Goal: Task Accomplishment & Management: Use online tool/utility

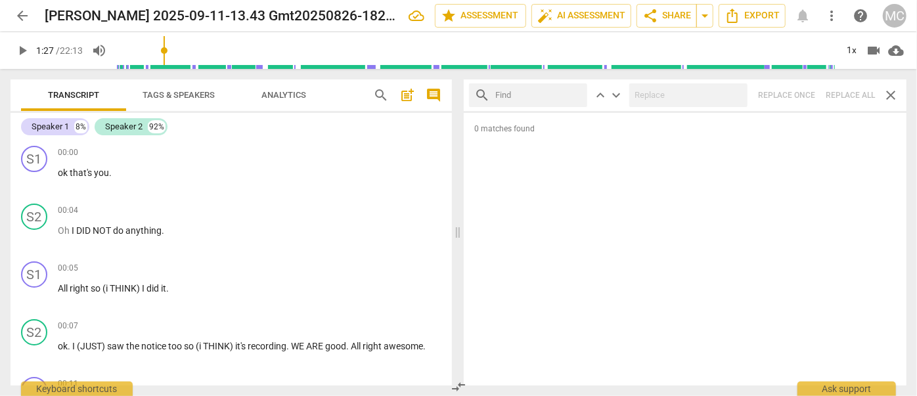
click at [799, 179] on div "0 matches found" at bounding box center [685, 249] width 443 height 273
click at [530, 104] on input "text" at bounding box center [538, 95] width 87 height 21
type input "did not"
click at [665, 102] on input "text" at bounding box center [685, 95] width 113 height 21
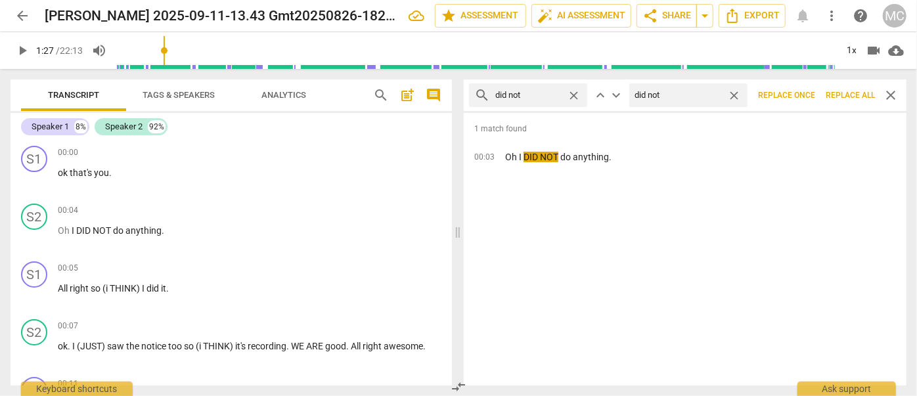
type input "did not"
click at [856, 101] on button "Replace all" at bounding box center [850, 95] width 60 height 24
click at [846, 94] on span "Replace all" at bounding box center [850, 95] width 49 height 11
click at [574, 96] on span "close" at bounding box center [574, 96] width 14 height 14
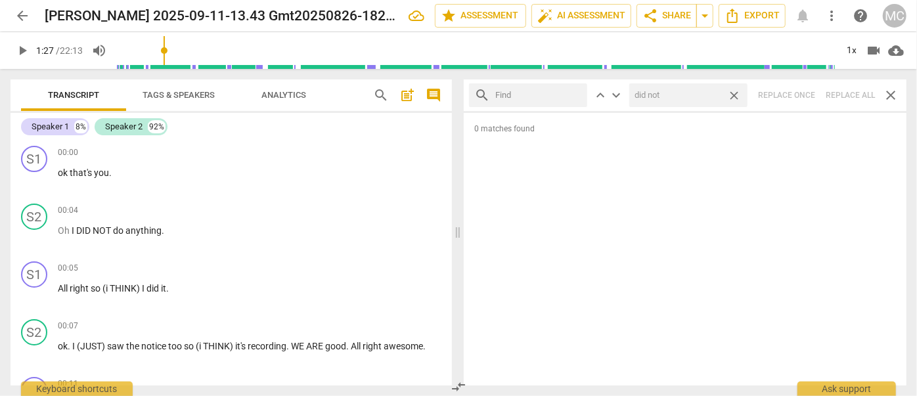
click at [726, 98] on div "did not close" at bounding box center [688, 95] width 118 height 24
click at [733, 97] on span "close" at bounding box center [734, 96] width 14 height 14
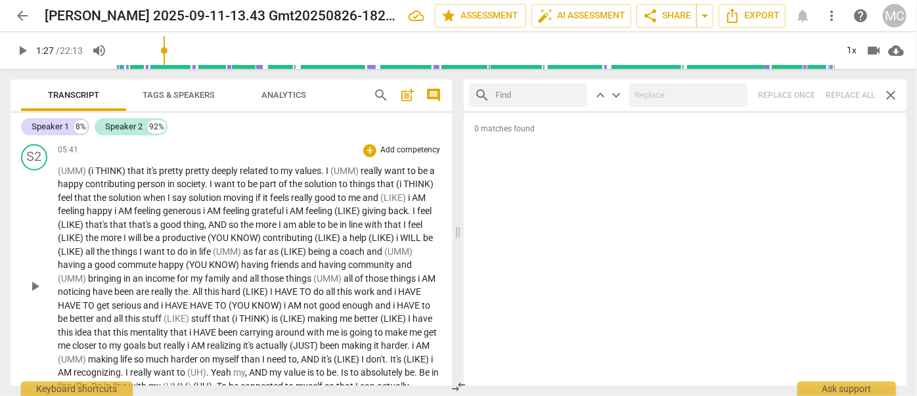
scroll to position [1671, 0]
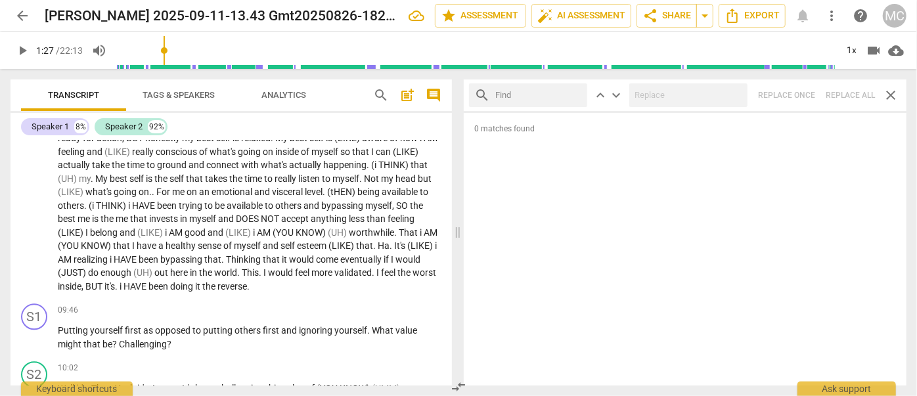
click at [517, 95] on input "text" at bounding box center [538, 95] width 87 height 21
type input "I am"
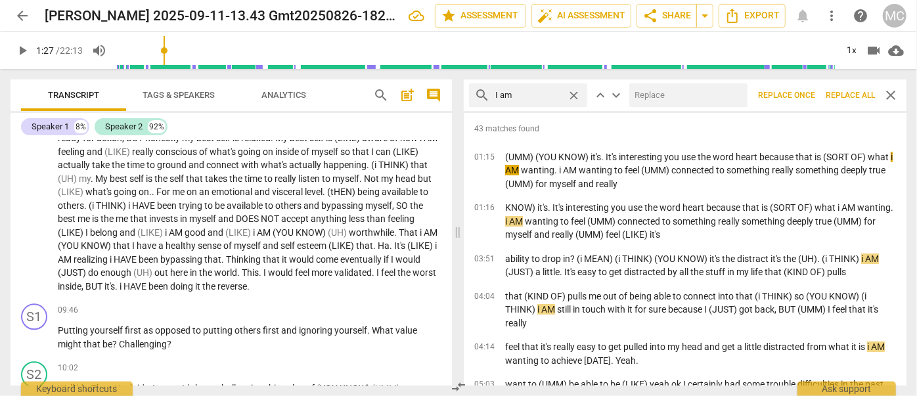
click at [654, 97] on input "text" at bounding box center [685, 95] width 113 height 21
type input "I am -"
click at [841, 96] on span "Replace all" at bounding box center [850, 95] width 49 height 11
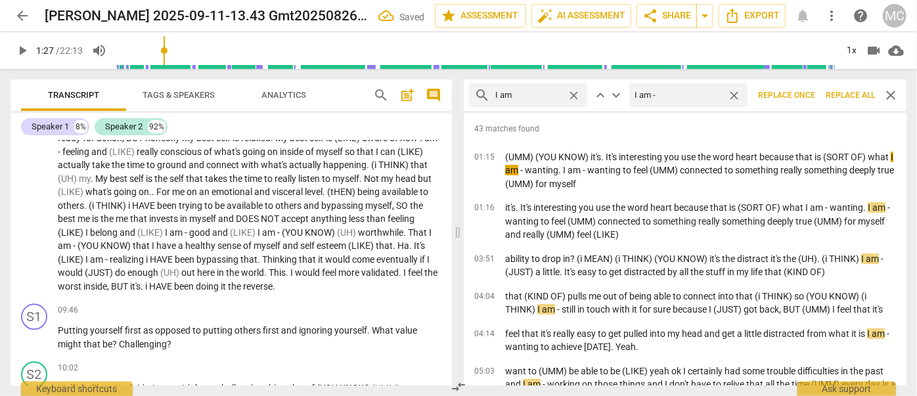
click at [734, 99] on span "close" at bounding box center [734, 96] width 14 height 14
click at [576, 97] on span "close" at bounding box center [574, 96] width 14 height 14
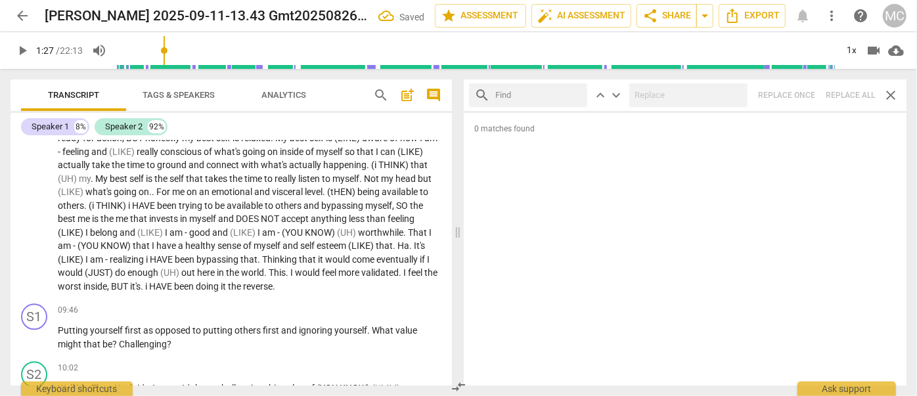
click at [555, 97] on input "text" at bounding box center [538, 95] width 87 height 21
type input "(uh)"
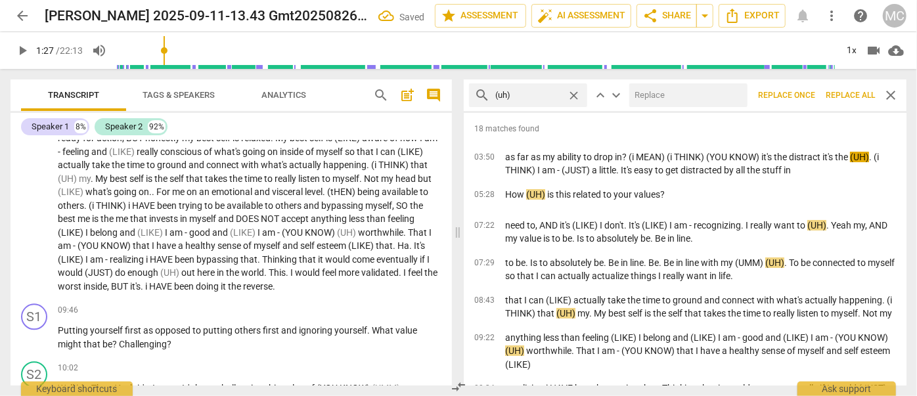
click at [657, 89] on input "text" at bounding box center [685, 95] width 113 height 21
type input "(uh) -"
click at [839, 95] on span "Replace all" at bounding box center [850, 95] width 49 height 11
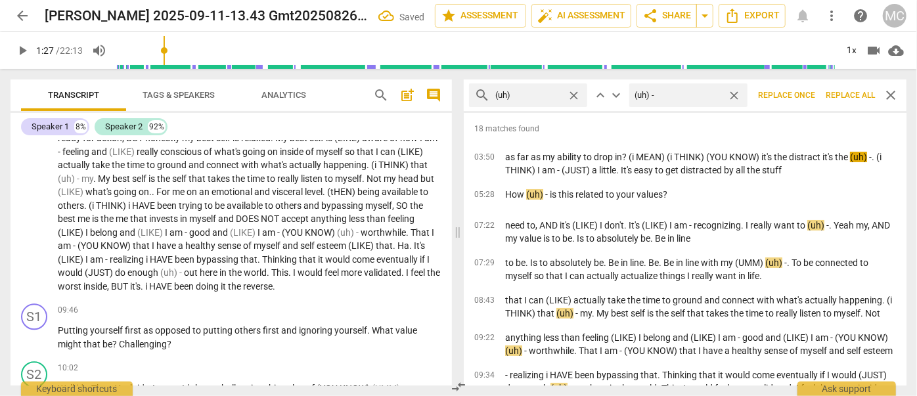
click at [577, 91] on span "close" at bounding box center [574, 96] width 14 height 14
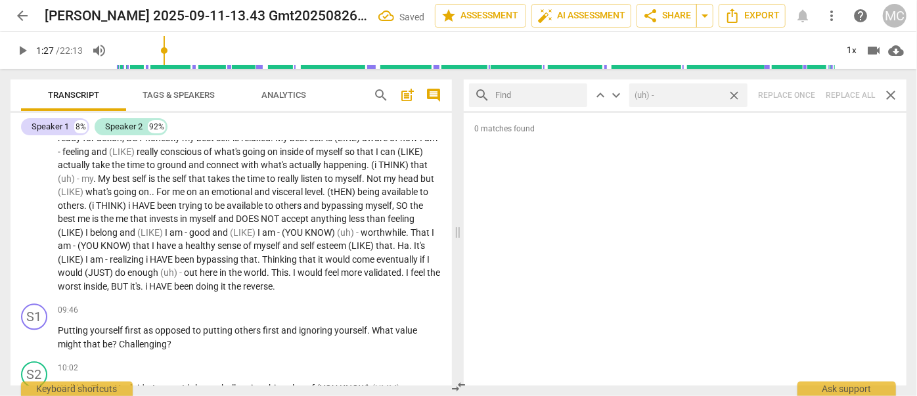
click at [735, 93] on span "close" at bounding box center [734, 96] width 14 height 14
click at [576, 93] on input "text" at bounding box center [538, 95] width 87 height 21
click at [562, 93] on input "text" at bounding box center [538, 95] width 87 height 21
type input "(you know)"
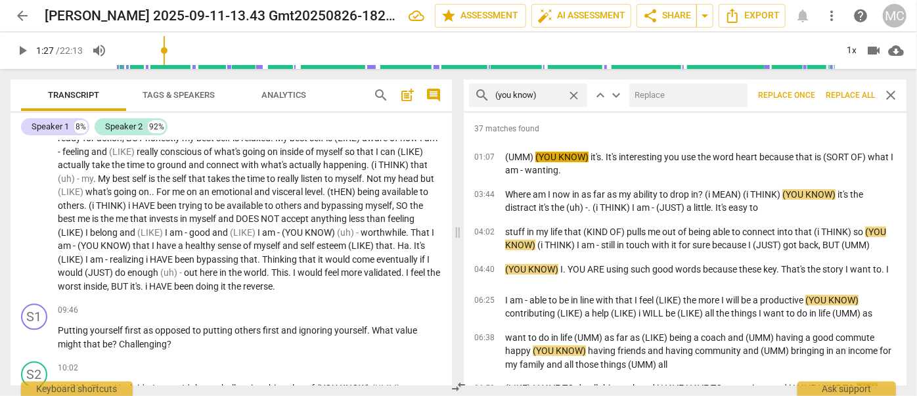
click at [677, 99] on input "text" at bounding box center [685, 95] width 113 height 21
type input "(you know) -"
click at [849, 92] on span "Replace all" at bounding box center [850, 95] width 49 height 11
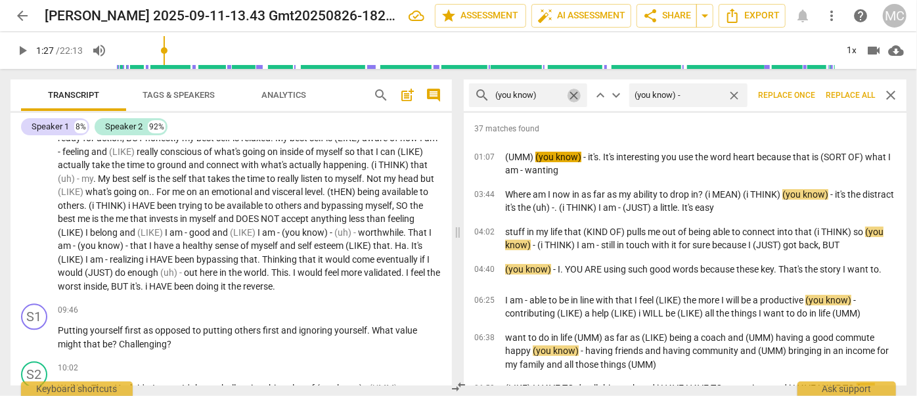
click at [574, 96] on span "close" at bounding box center [574, 96] width 14 height 14
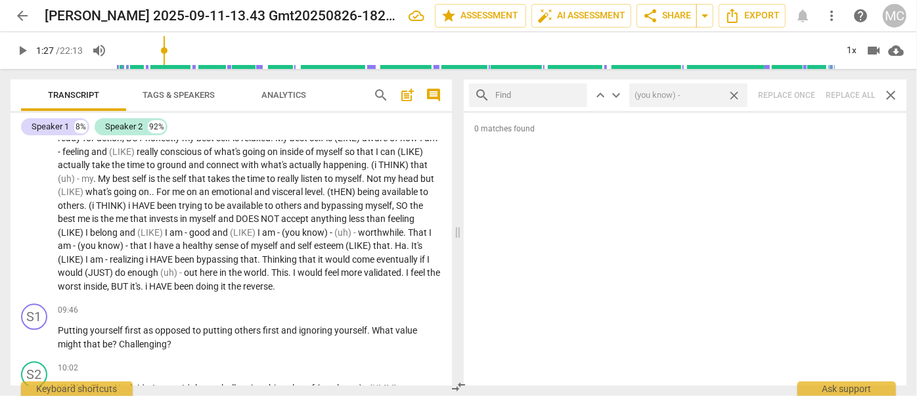
click at [741, 98] on span "close" at bounding box center [734, 96] width 14 height 14
click at [555, 103] on input "text" at bounding box center [538, 95] width 87 height 21
type input "(umm)"
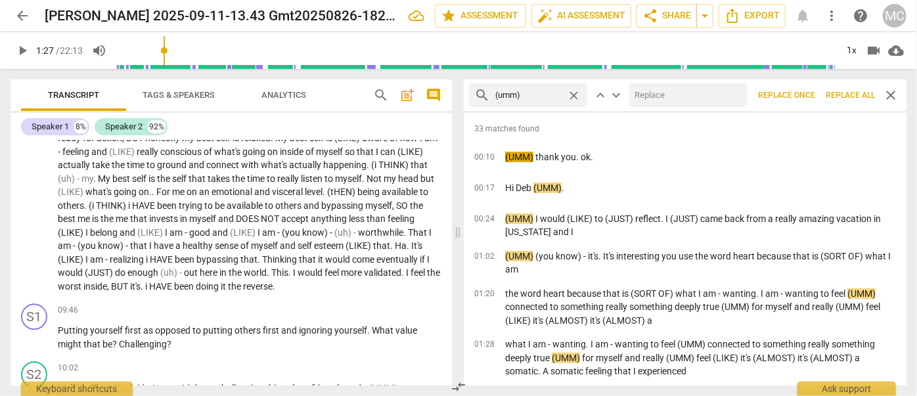
click at [683, 104] on input "text" at bounding box center [685, 95] width 113 height 21
type input "(umm) -"
click at [830, 99] on span "Replace all" at bounding box center [850, 95] width 49 height 11
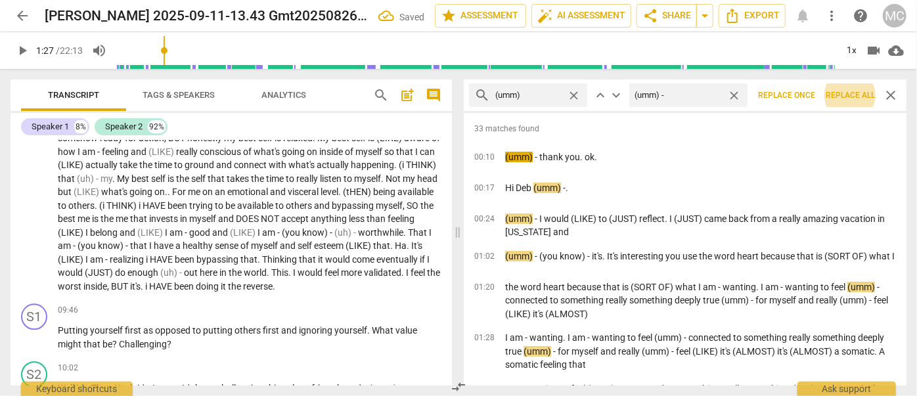
click at [730, 95] on span "close" at bounding box center [734, 96] width 14 height 14
click at [574, 91] on span "close" at bounding box center [574, 96] width 14 height 14
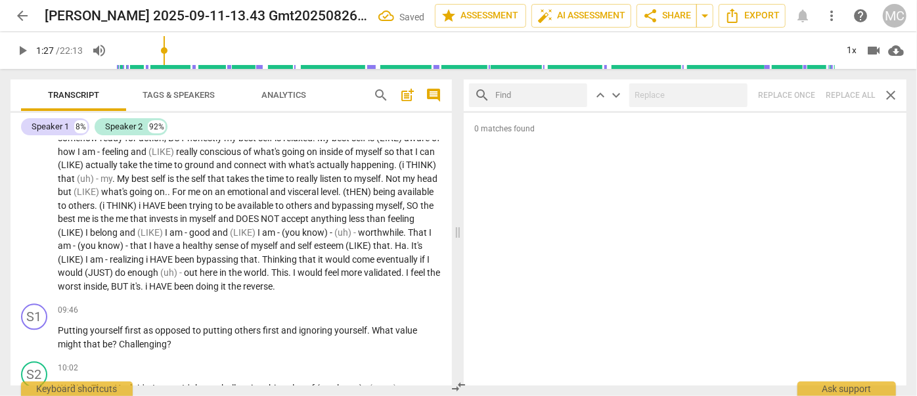
click at [531, 92] on input "text" at bounding box center [538, 95] width 87 height 21
type input "(just)"
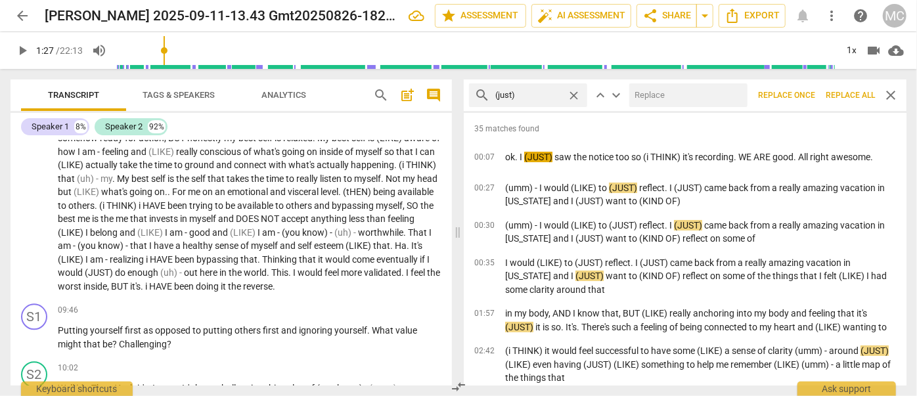
click at [665, 99] on input "text" at bounding box center [685, 95] width 113 height 21
type input "(just) -"
drag, startPoint x: 844, startPoint y: 90, endPoint x: 753, endPoint y: 106, distance: 92.6
click at [844, 91] on span "Replace all" at bounding box center [850, 95] width 49 height 11
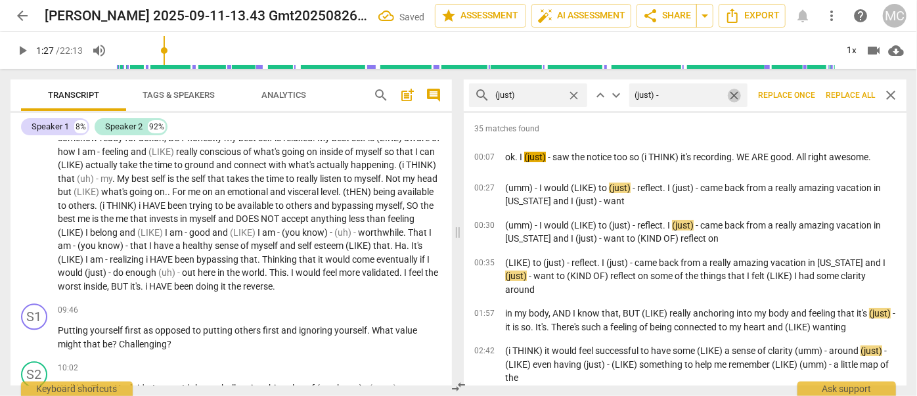
click at [730, 92] on span "close" at bounding box center [734, 96] width 14 height 14
click at [570, 92] on span "close" at bounding box center [574, 96] width 14 height 14
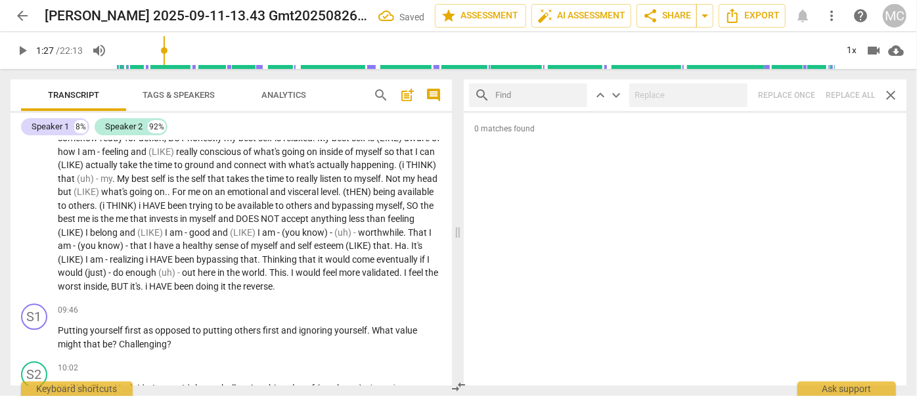
click at [549, 94] on input "text" at bounding box center [538, 95] width 87 height 21
type input "(like)"
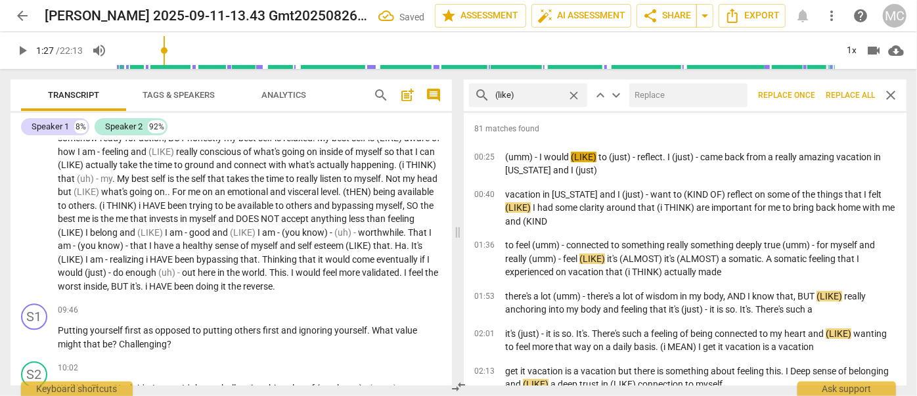
click at [676, 94] on input "text" at bounding box center [685, 95] width 113 height 21
type input "(like) -"
click at [849, 93] on span "Replace all" at bounding box center [850, 95] width 49 height 11
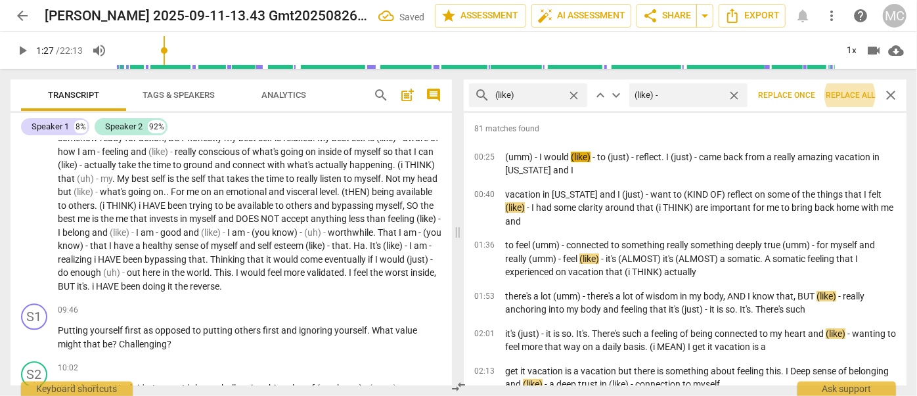
click at [732, 95] on span "close" at bounding box center [734, 96] width 14 height 14
click at [571, 92] on span "close" at bounding box center [574, 96] width 14 height 14
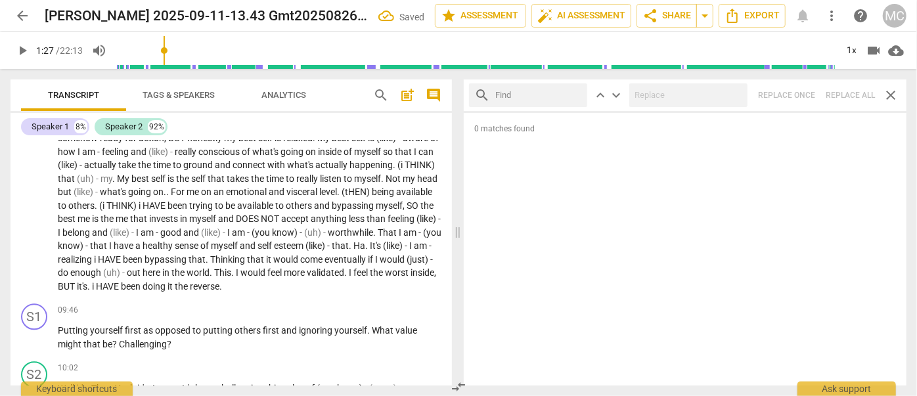
click at [534, 93] on input "text" at bounding box center [538, 95] width 87 height 21
type input "(I think)"
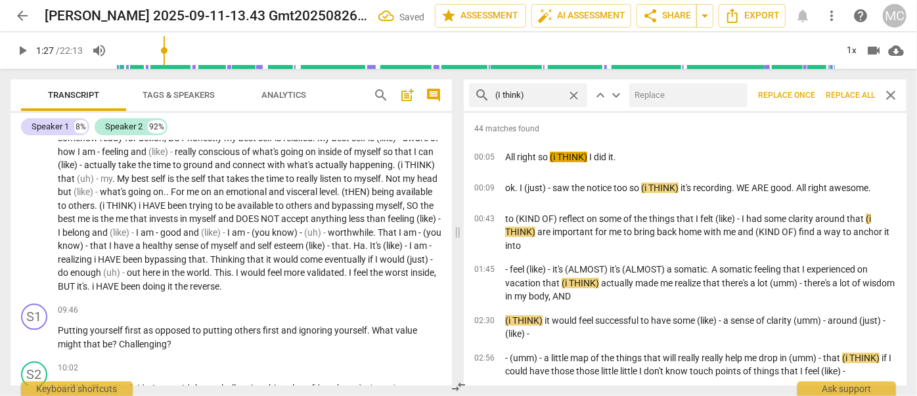
click at [664, 97] on input "text" at bounding box center [685, 95] width 113 height 21
type input "(I think) -"
click at [847, 88] on button "Replace all" at bounding box center [850, 95] width 60 height 24
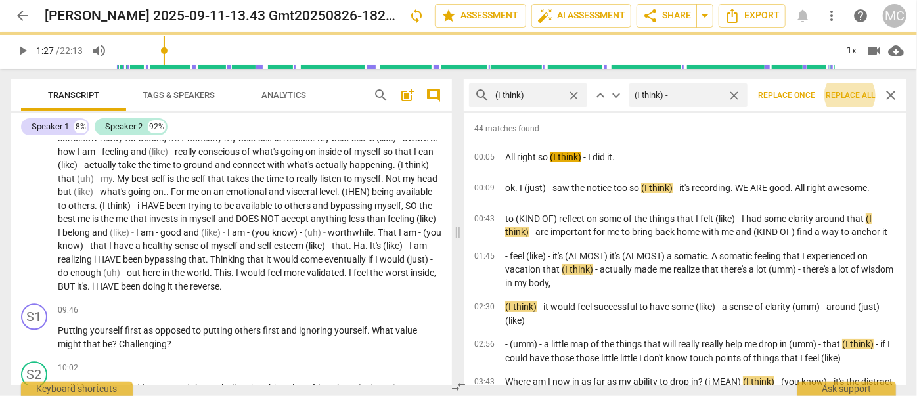
click at [737, 94] on span "close" at bounding box center [734, 96] width 14 height 14
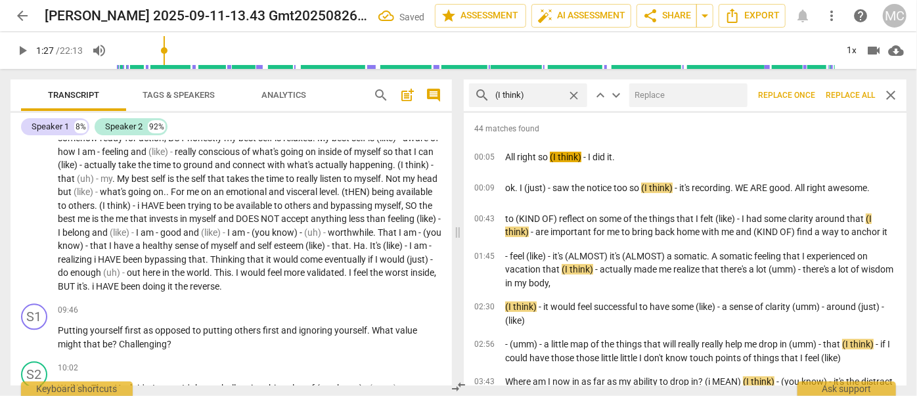
click at [563, 99] on div "search (I think) close" at bounding box center [528, 95] width 118 height 24
click at [572, 96] on span "close" at bounding box center [574, 96] width 14 height 14
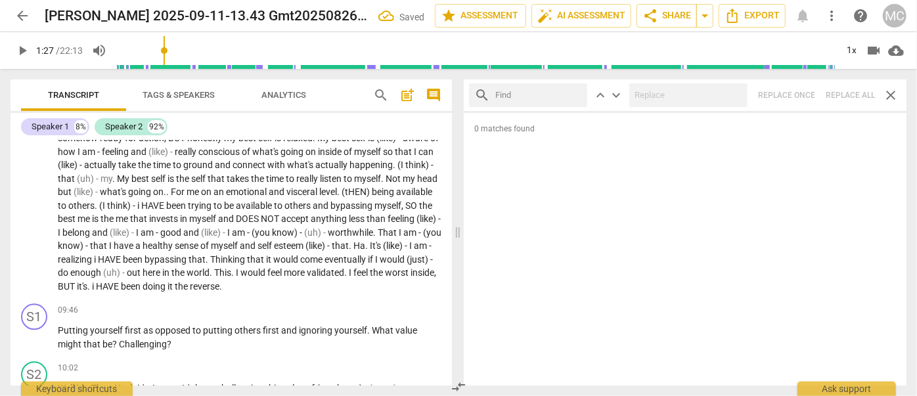
click at [545, 99] on input "text" at bounding box center [538, 95] width 87 height 21
type input "i have"
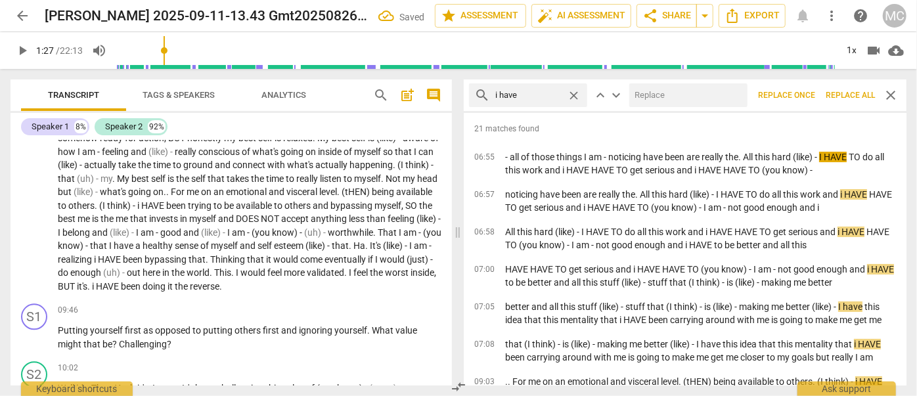
click at [684, 91] on input "text" at bounding box center [685, 95] width 113 height 21
type input "I have -"
click at [847, 97] on span "Replace all" at bounding box center [850, 95] width 49 height 11
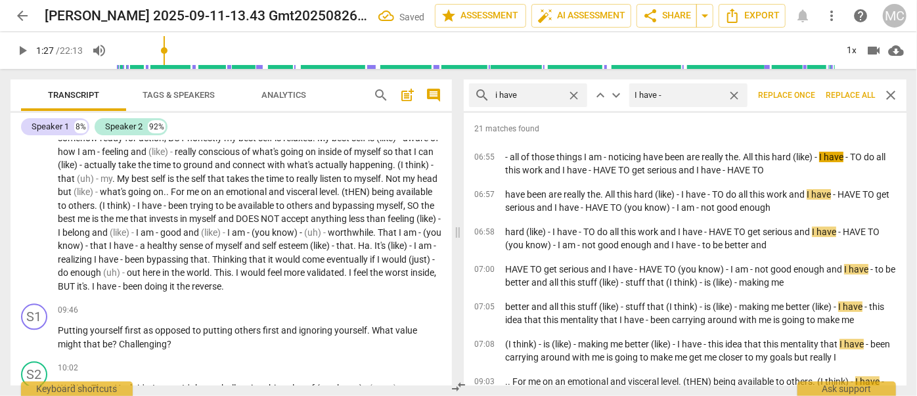
drag, startPoint x: 737, startPoint y: 96, endPoint x: 690, endPoint y: 95, distance: 47.3
click at [737, 96] on span "close" at bounding box center [734, 96] width 14 height 14
click at [572, 95] on span "close" at bounding box center [574, 96] width 14 height 14
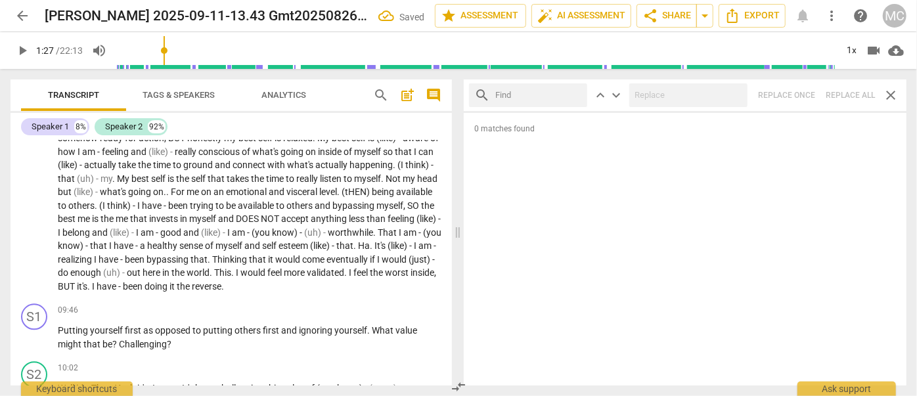
click at [531, 95] on input "text" at bounding box center [538, 95] width 87 height 21
type input "to"
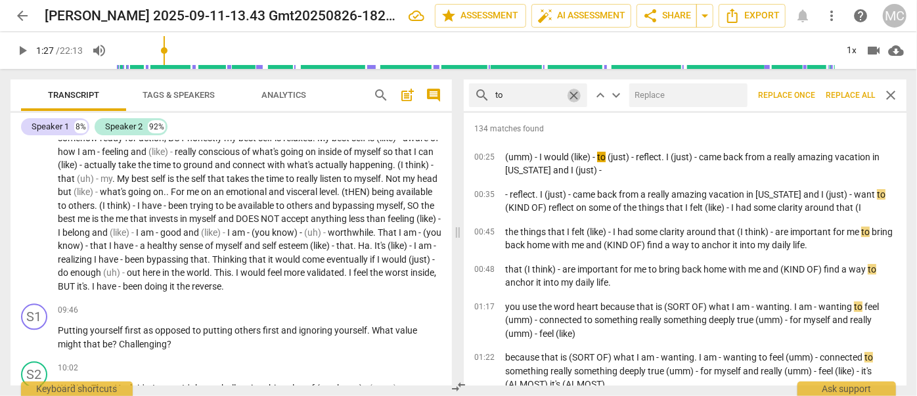
click at [576, 97] on span "close" at bounding box center [574, 96] width 14 height 14
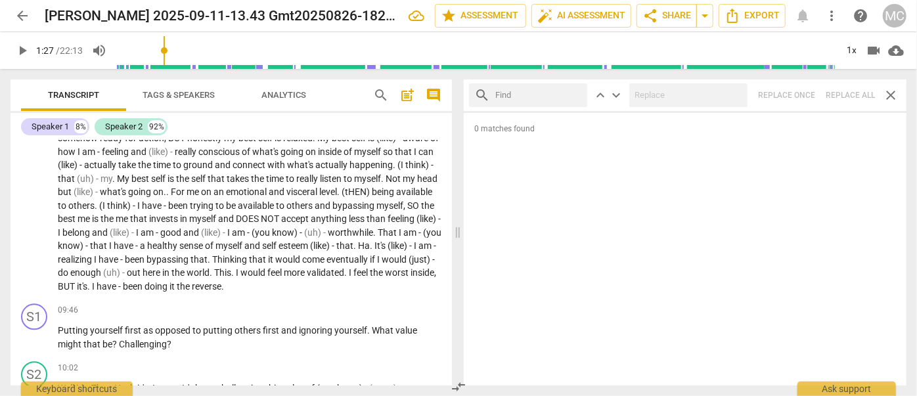
click at [512, 94] on input "text" at bounding box center [538, 95] width 87 height 21
type input "but"
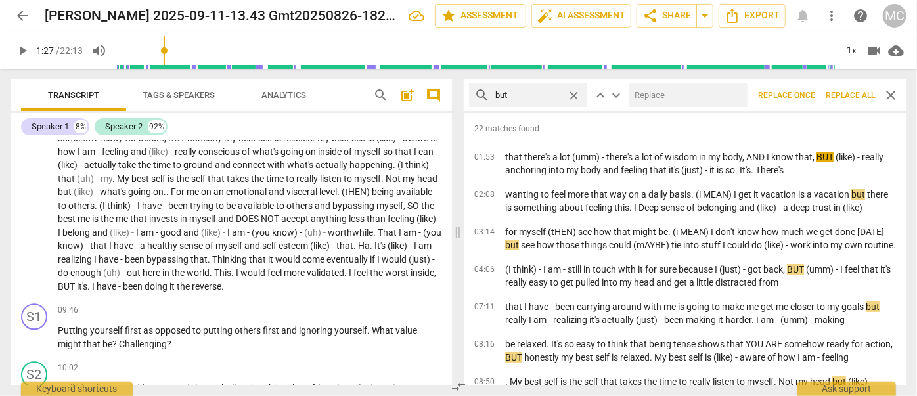
click at [647, 94] on input "text" at bounding box center [685, 95] width 113 height 21
type input "but -"
click at [851, 101] on button "Replace all" at bounding box center [850, 95] width 60 height 24
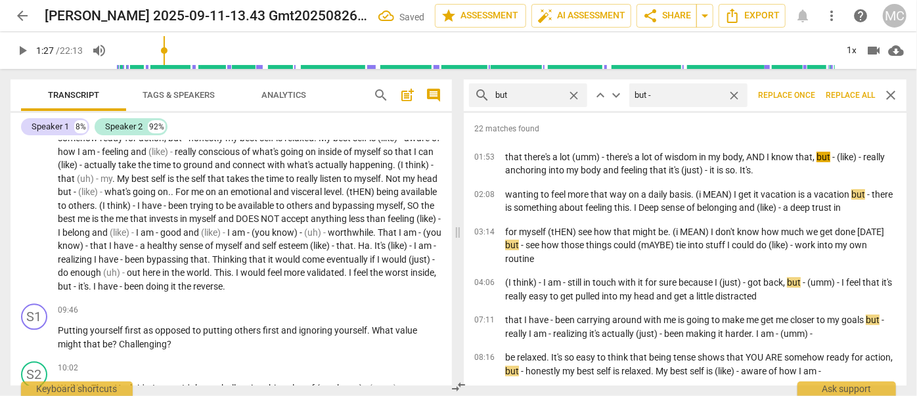
drag, startPoint x: 583, startPoint y: 91, endPoint x: 576, endPoint y: 92, distance: 7.3
click at [579, 91] on div "close" at bounding box center [577, 96] width 20 height 14
click at [573, 94] on span "close" at bounding box center [574, 96] width 14 height 14
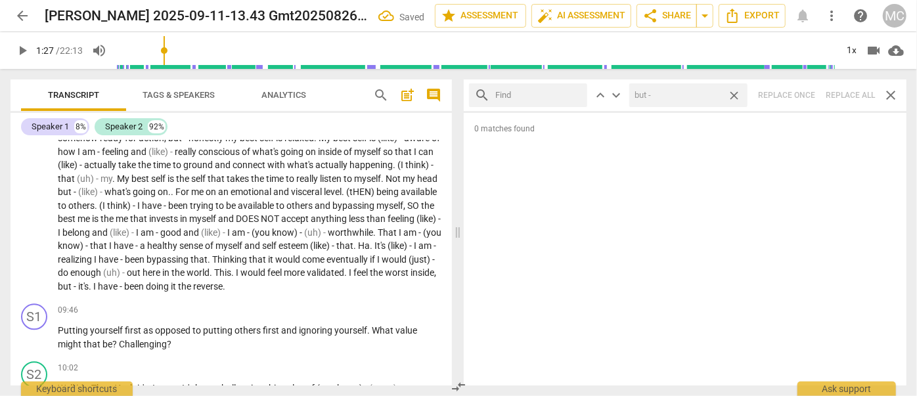
click at [735, 93] on span "close" at bounding box center [734, 96] width 14 height 14
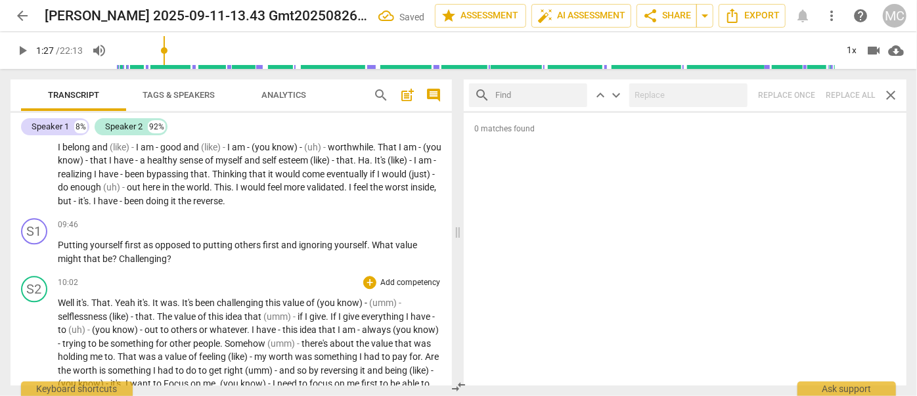
scroll to position [1911, 0]
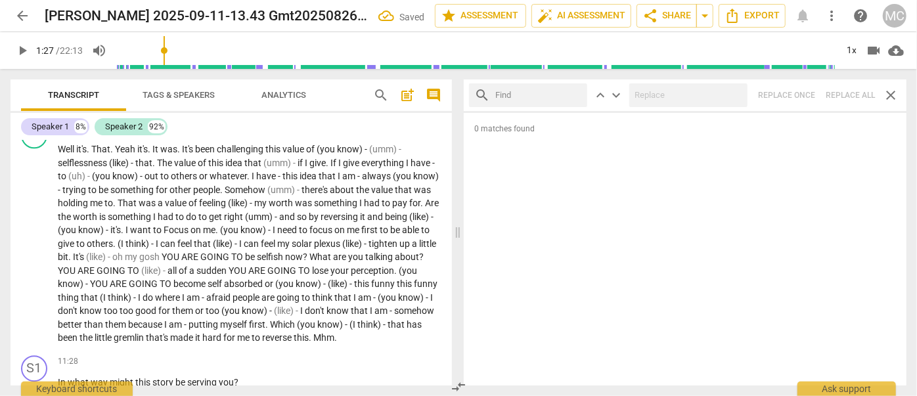
click at [516, 100] on input "text" at bounding box center [538, 95] width 87 height 21
type input "you are going to"
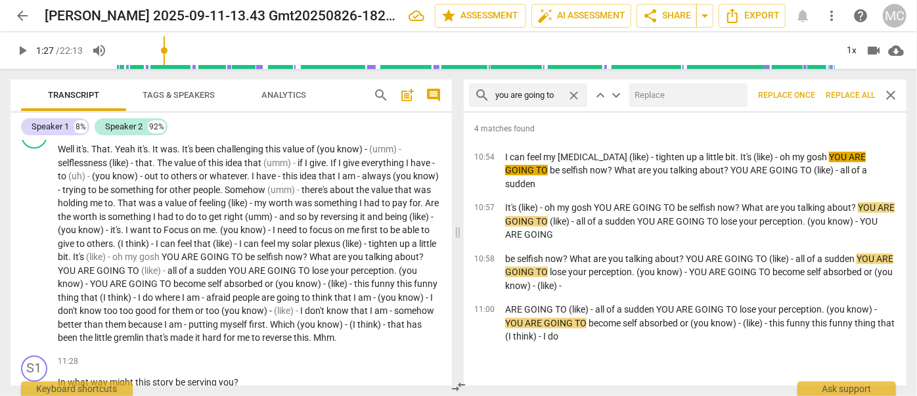
click at [646, 101] on input "text" at bounding box center [685, 95] width 113 height 21
type input "y"
type input "you are going to -"
click at [841, 97] on span "Replace all" at bounding box center [850, 95] width 49 height 11
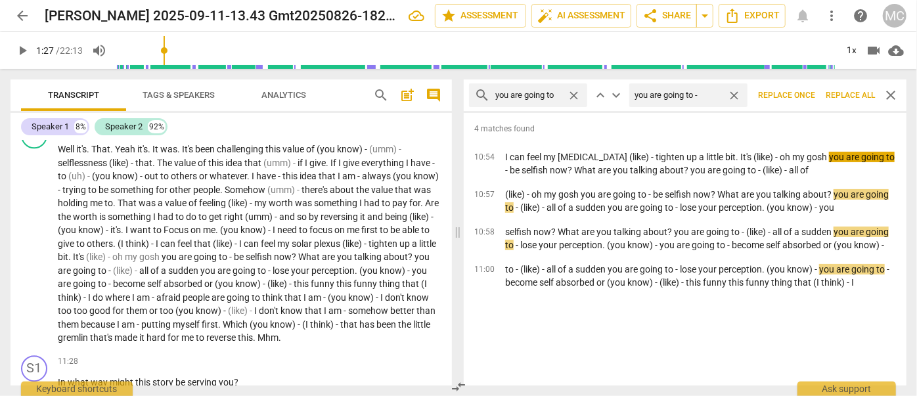
click at [569, 99] on span "close" at bounding box center [574, 96] width 14 height 14
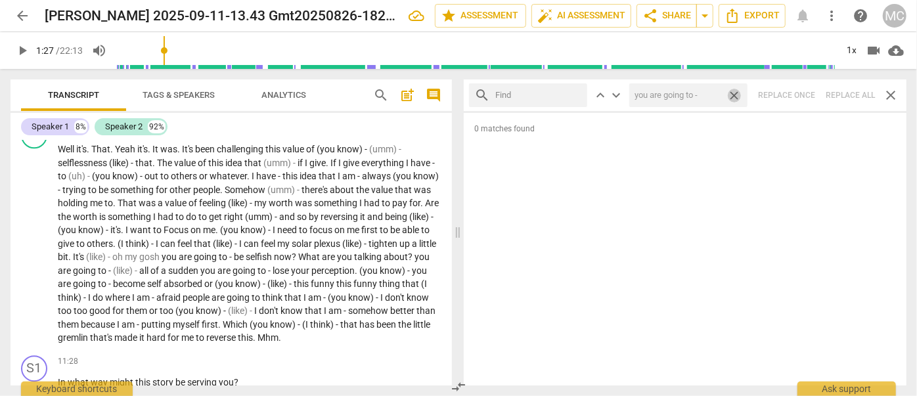
click at [734, 93] on span "close" at bounding box center [734, 96] width 14 height 14
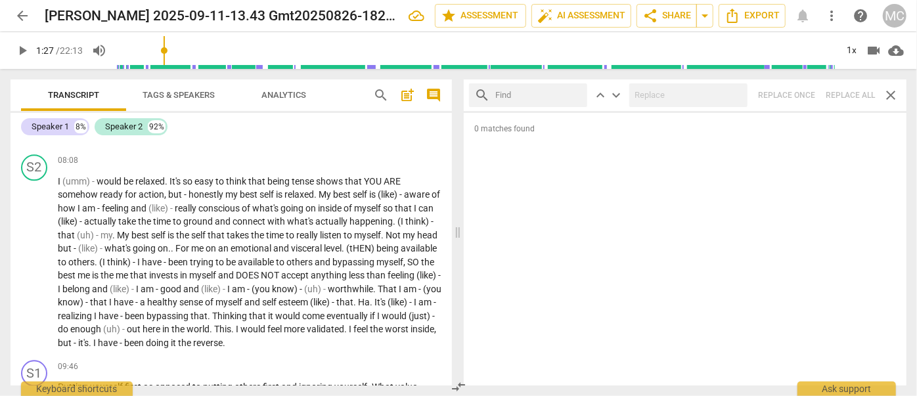
scroll to position [1612, 0]
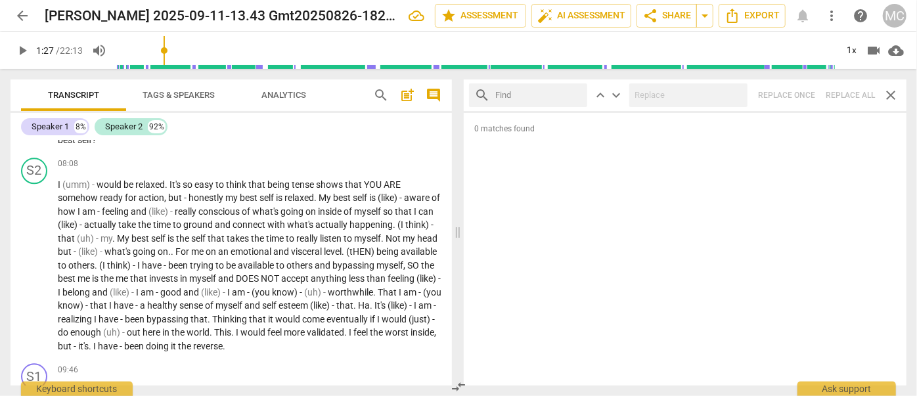
click at [551, 89] on input "text" at bounding box center [538, 95] width 87 height 21
type input "does not"
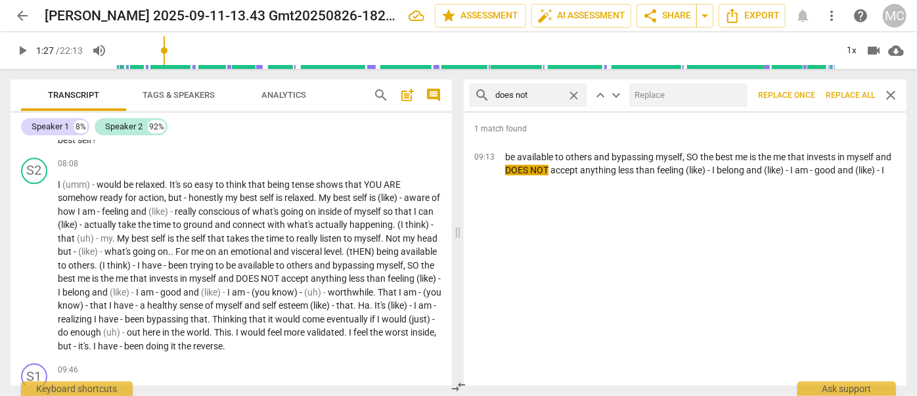
click at [655, 92] on input "text" at bounding box center [685, 95] width 113 height 21
type input "does not -"
click at [852, 96] on span "Replace all" at bounding box center [850, 95] width 49 height 11
click at [734, 93] on span "close" at bounding box center [734, 96] width 14 height 14
click at [574, 92] on span "close" at bounding box center [574, 96] width 14 height 14
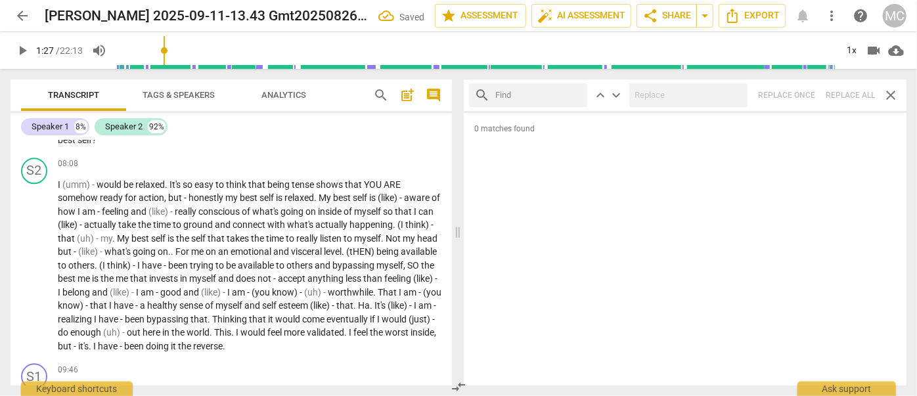
click at [563, 96] on input "text" at bounding box center [538, 95] width 87 height 21
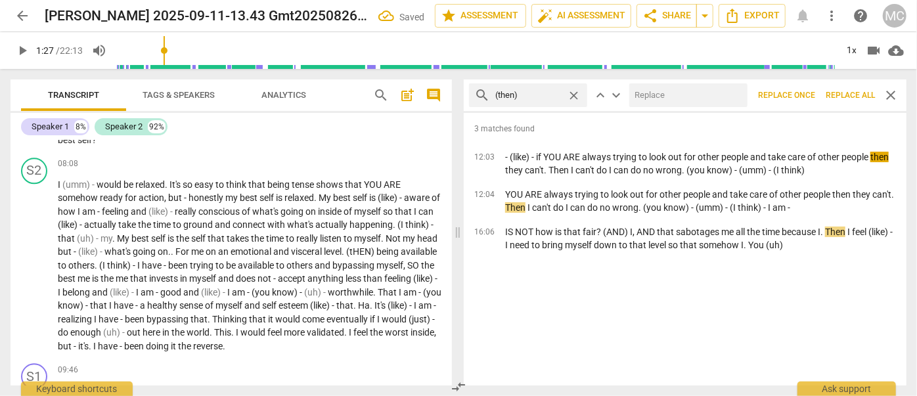
type input "(then)"
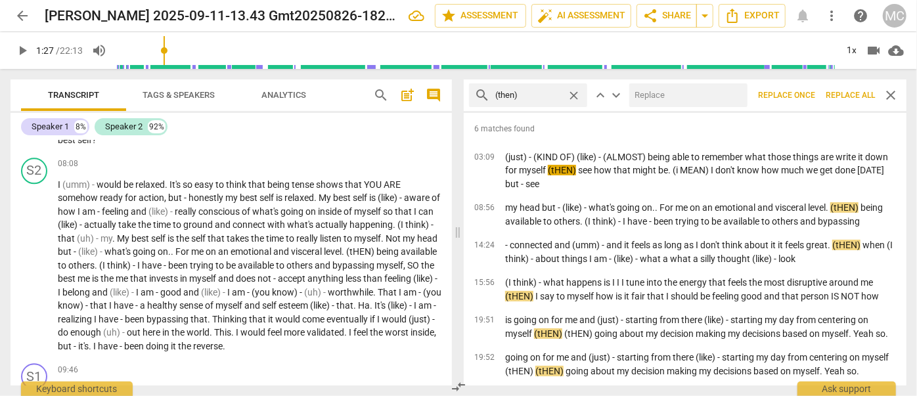
click at [680, 108] on div "search (then) close keyboard_arrow_up keyboard_arrow_down Replace once Replace …" at bounding box center [685, 95] width 443 height 32
click at [673, 95] on input "text" at bounding box center [685, 95] width 113 height 21
type input "(then) -"
drag, startPoint x: 843, startPoint y: 92, endPoint x: 768, endPoint y: 96, distance: 75.0
click at [844, 92] on span "Replace all" at bounding box center [850, 95] width 49 height 11
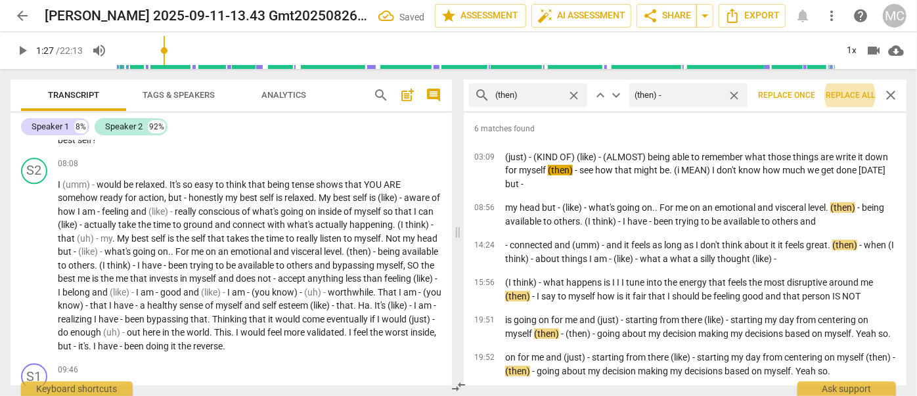
click at [736, 96] on span "close" at bounding box center [734, 96] width 14 height 14
click at [573, 96] on span "close" at bounding box center [574, 96] width 14 height 14
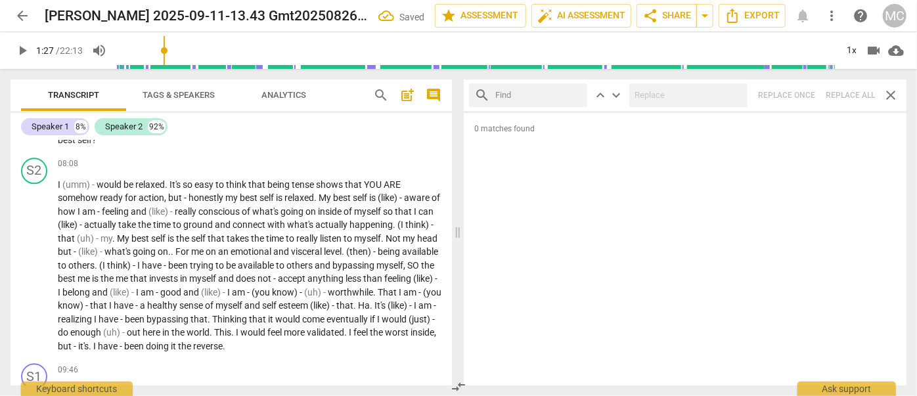
click at [531, 87] on input "text" at bounding box center [538, 95] width 87 height 21
type input "you are"
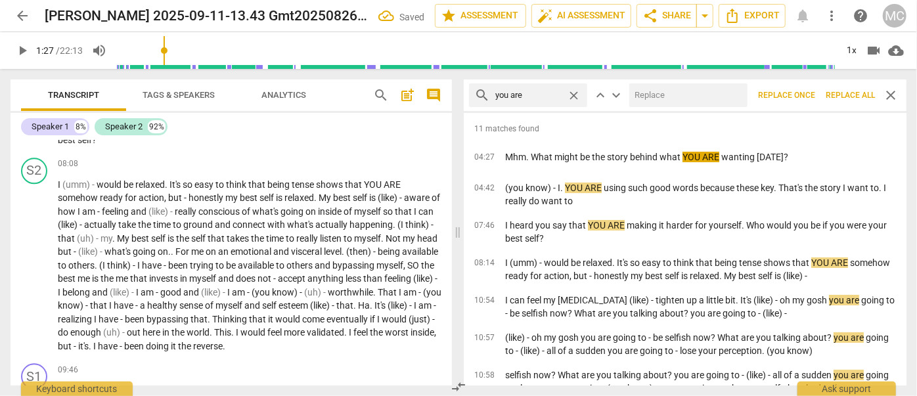
click at [674, 83] on div at bounding box center [688, 95] width 118 height 24
click at [669, 96] on input "text" at bounding box center [685, 95] width 113 height 21
type input "you are -"
drag, startPoint x: 863, startPoint y: 97, endPoint x: 713, endPoint y: 87, distance: 150.7
click at [863, 97] on span "Replace all" at bounding box center [850, 95] width 49 height 11
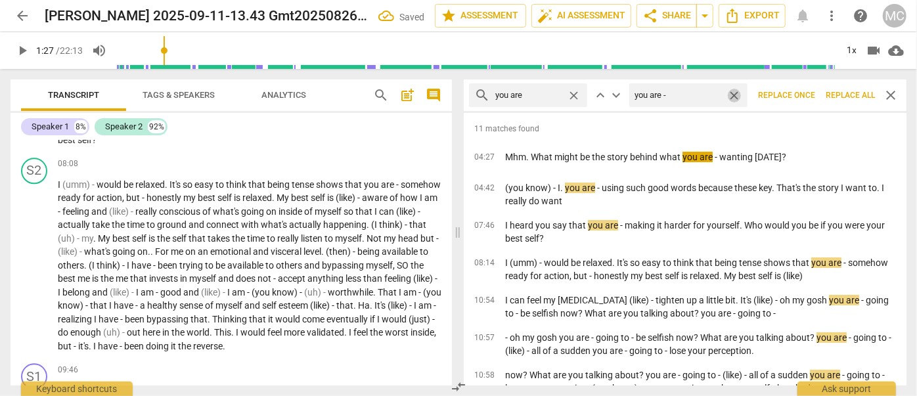
click at [734, 95] on span "close" at bounding box center [734, 96] width 14 height 14
click at [571, 95] on span "close" at bounding box center [574, 96] width 14 height 14
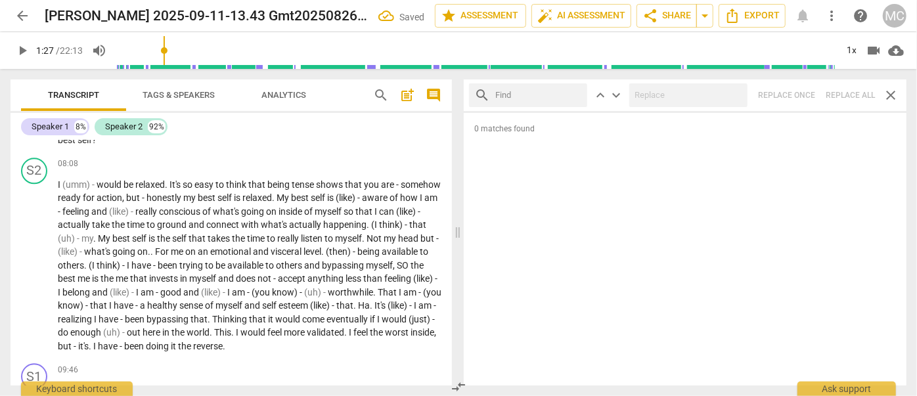
click at [560, 95] on input "text" at bounding box center [538, 95] width 87 height 21
type input "s"
type input "so"
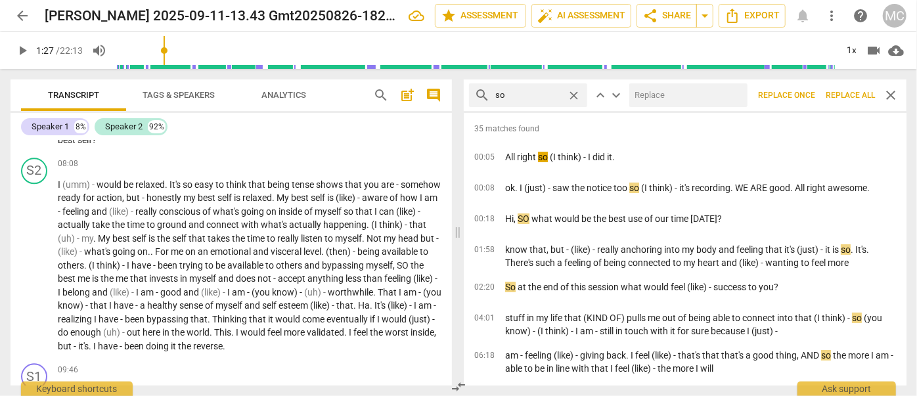
click at [667, 101] on input "text" at bounding box center [685, 95] width 113 height 21
type input "so -"
click at [835, 94] on span "Replace all" at bounding box center [850, 95] width 49 height 11
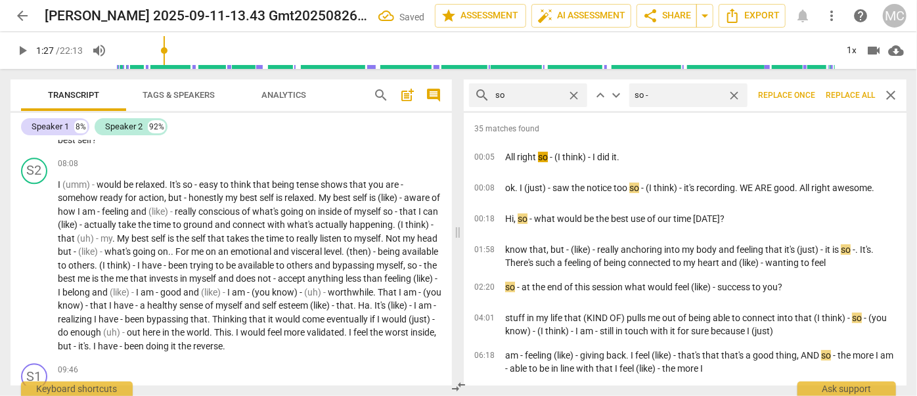
click at [734, 95] on span "close" at bounding box center [734, 96] width 14 height 14
click at [578, 92] on span "close" at bounding box center [574, 96] width 14 height 14
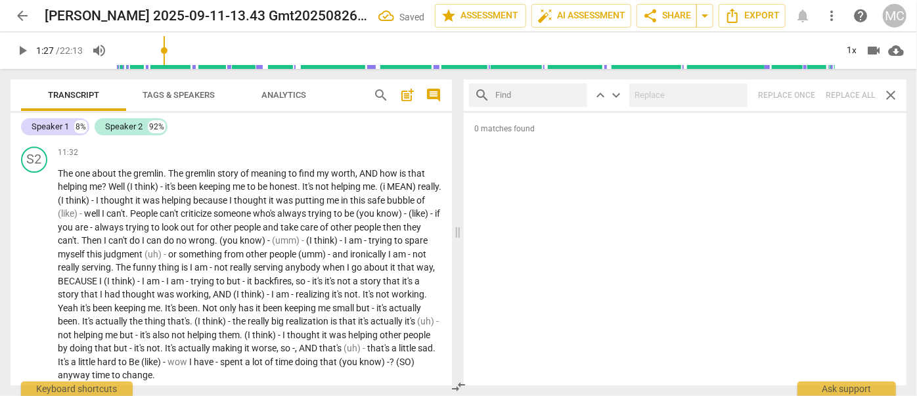
scroll to position [2209, 0]
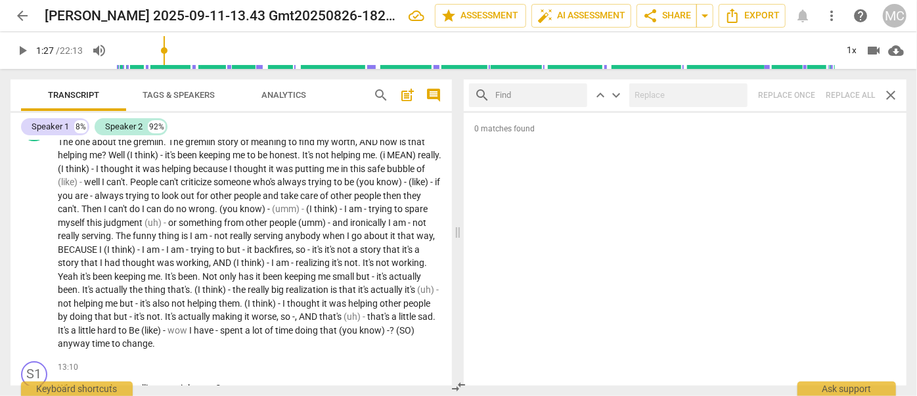
click at [514, 104] on input "text" at bounding box center [538, 95] width 87 height 21
click at [514, 102] on input "text" at bounding box center [538, 95] width 87 height 21
click at [514, 89] on input "text" at bounding box center [538, 95] width 87 height 21
type input "and"
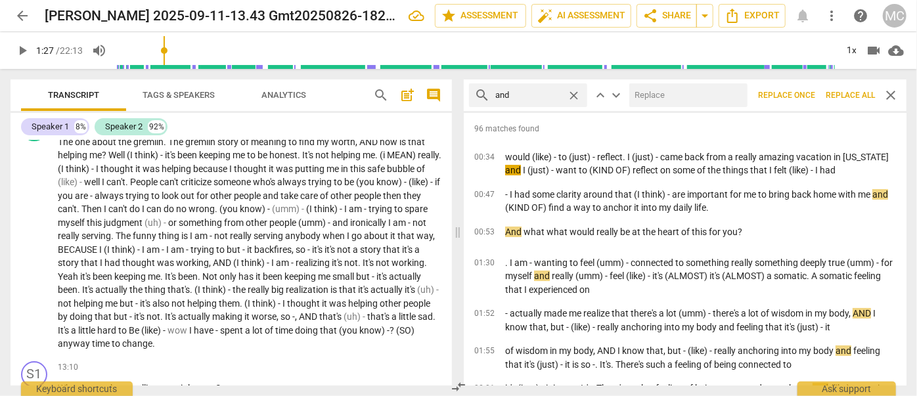
click at [636, 94] on input "text" at bounding box center [685, 95] width 113 height 21
type input "-"
type input "and -"
click at [844, 93] on span "Replace all" at bounding box center [850, 95] width 49 height 11
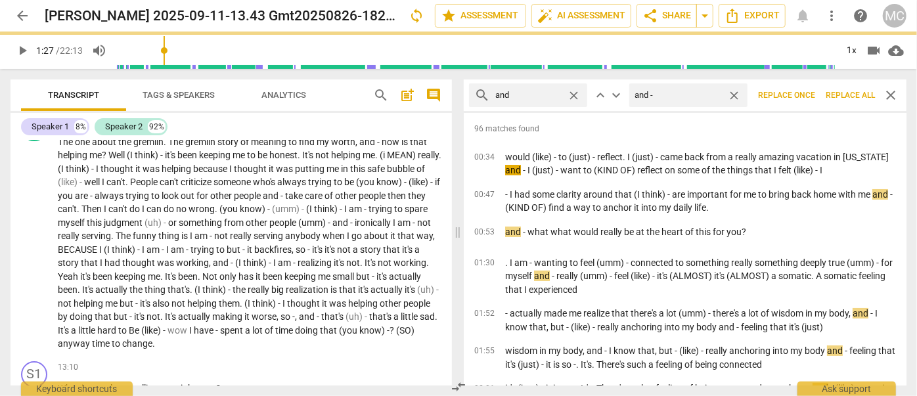
scroll to position [2222, 0]
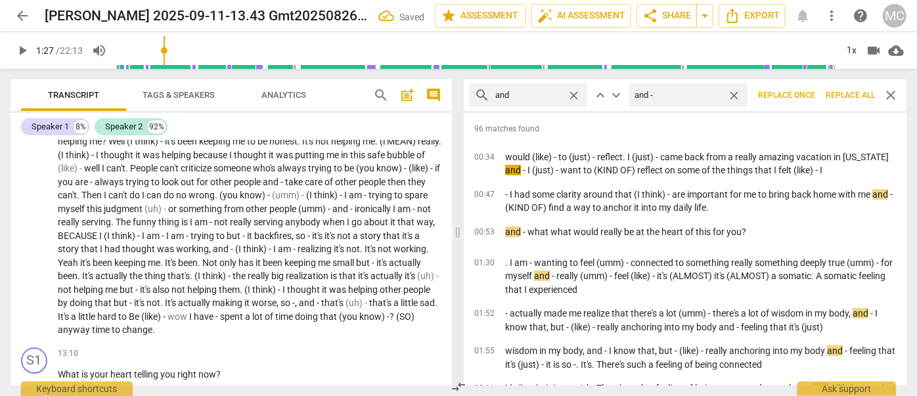
drag, startPoint x: 739, startPoint y: 94, endPoint x: 725, endPoint y: 93, distance: 13.8
click at [739, 94] on span "close" at bounding box center [734, 96] width 14 height 14
click at [577, 93] on span "close" at bounding box center [574, 96] width 14 height 14
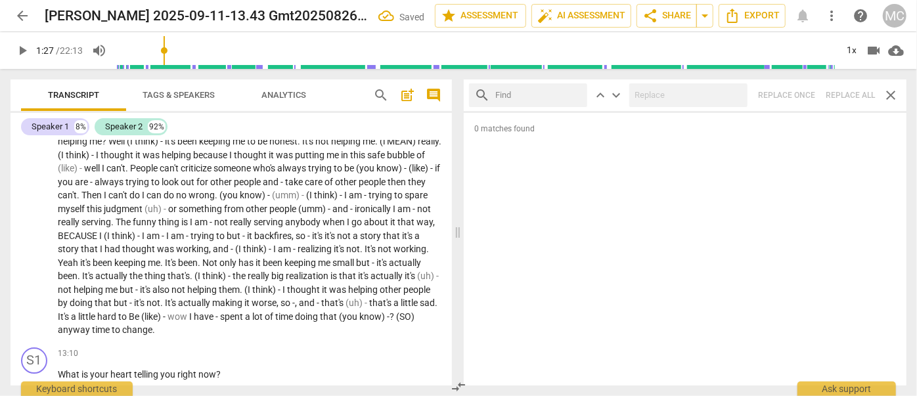
click at [557, 97] on input "text" at bounding box center [538, 95] width 87 height 21
type input "(I mean)"
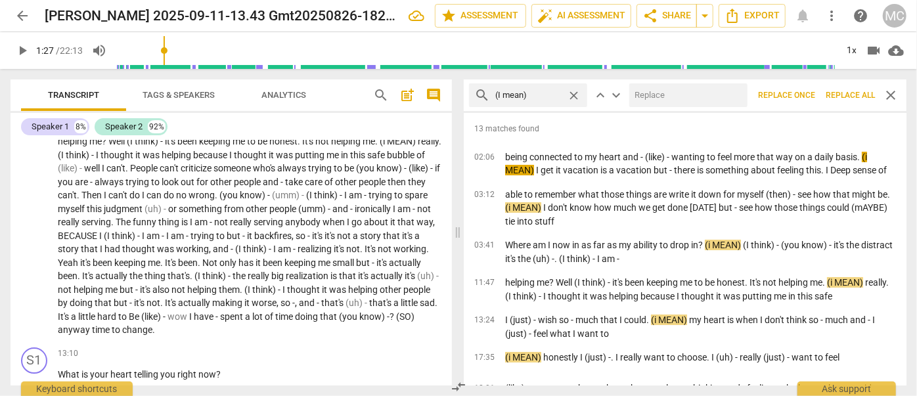
click at [673, 90] on input "text" at bounding box center [685, 95] width 113 height 21
type input "(I mean) -"
click at [837, 97] on span "Replace all" at bounding box center [850, 95] width 49 height 11
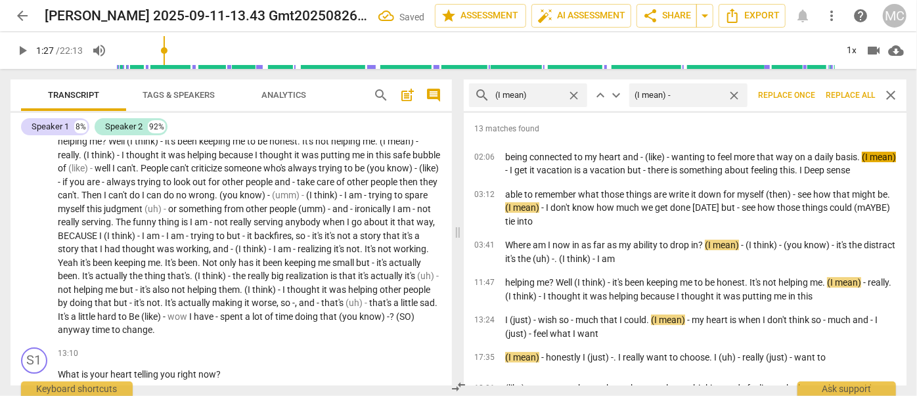
click at [739, 95] on span "close" at bounding box center [734, 96] width 14 height 14
click at [570, 98] on span "close" at bounding box center [574, 96] width 14 height 14
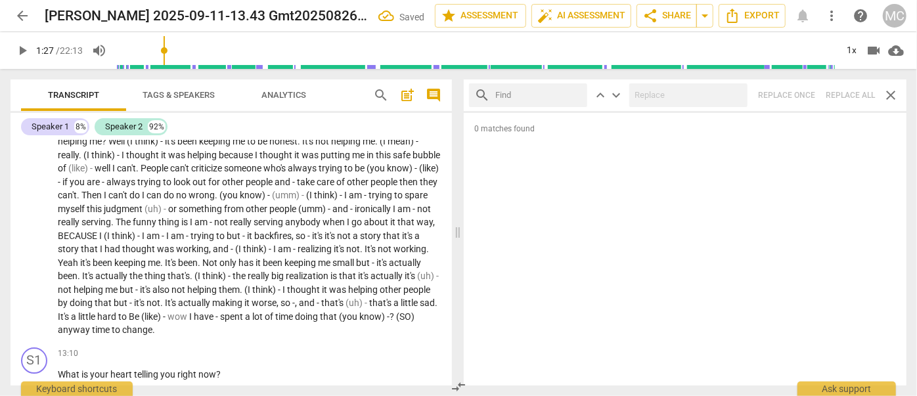
click at [565, 99] on input "text" at bounding box center [538, 95] width 87 height 21
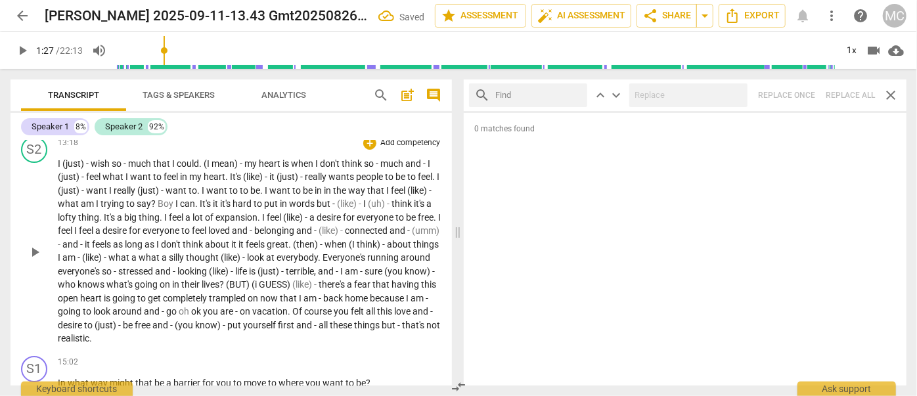
scroll to position [2461, 0]
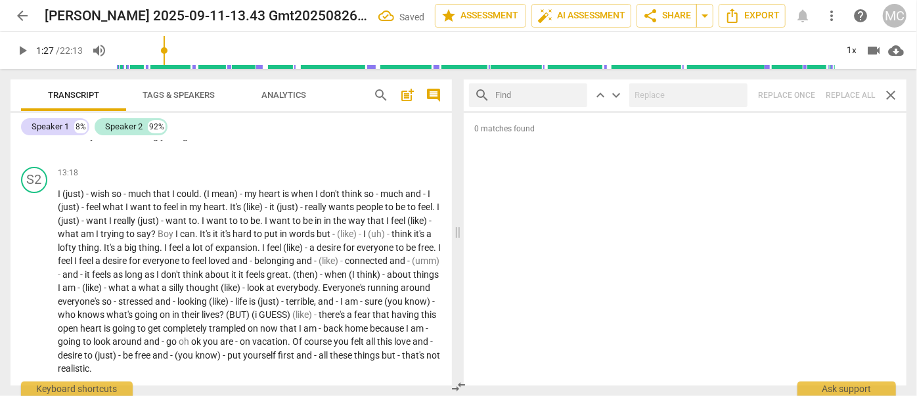
click at [509, 94] on input "text" at bounding box center [538, 95] width 87 height 21
type input "(but)"
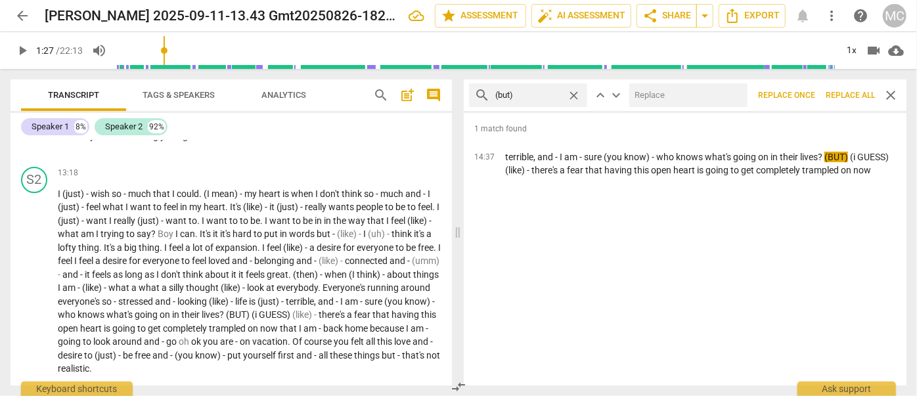
click at [671, 96] on input "text" at bounding box center [685, 95] width 113 height 21
type input "*"
type input "(but) -"
click at [860, 89] on button "Replace all" at bounding box center [850, 95] width 60 height 24
click at [728, 90] on span "close" at bounding box center [734, 96] width 14 height 14
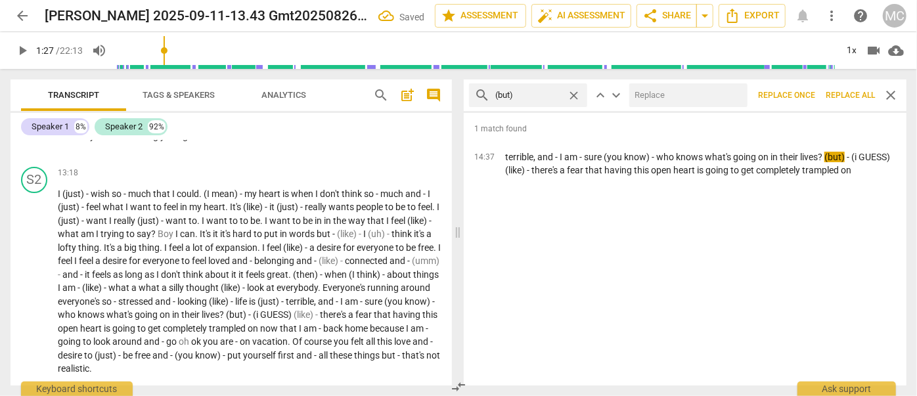
click at [578, 92] on span "close" at bounding box center [574, 96] width 14 height 14
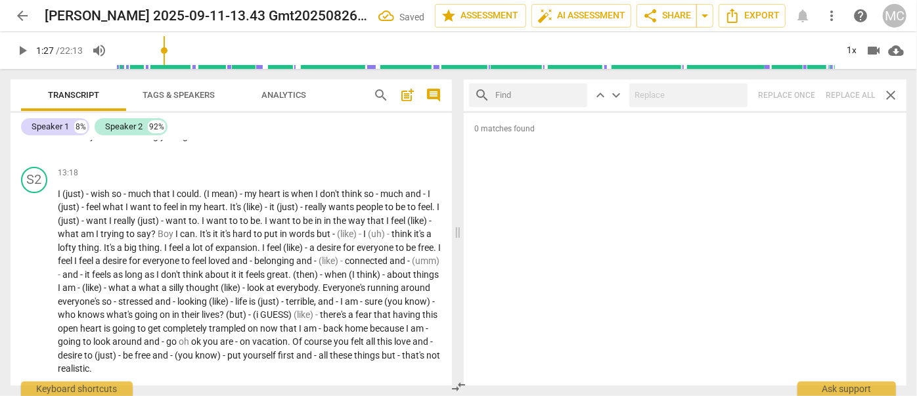
click at [532, 97] on input "text" at bounding box center [538, 95] width 87 height 21
type input "(I guess)"
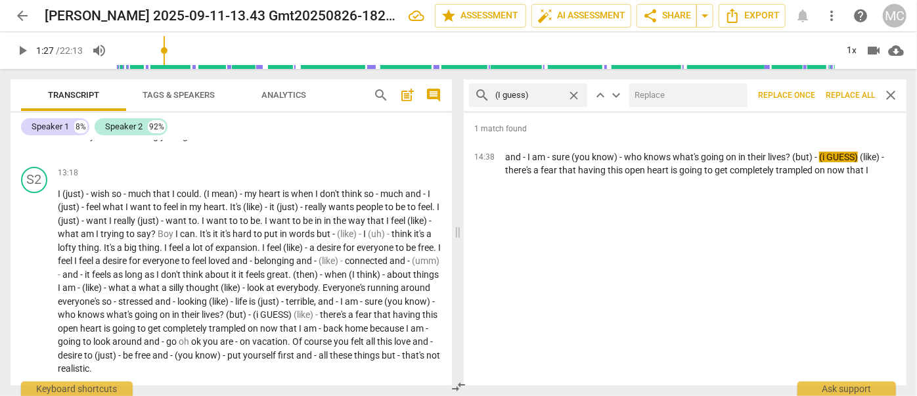
click at [675, 91] on input "text" at bounding box center [685, 95] width 113 height 21
type input "(I guess) -"
click at [843, 93] on span "Replace all" at bounding box center [850, 95] width 49 height 11
click at [735, 94] on span "close" at bounding box center [734, 96] width 14 height 14
click at [569, 97] on span "close" at bounding box center [574, 96] width 14 height 14
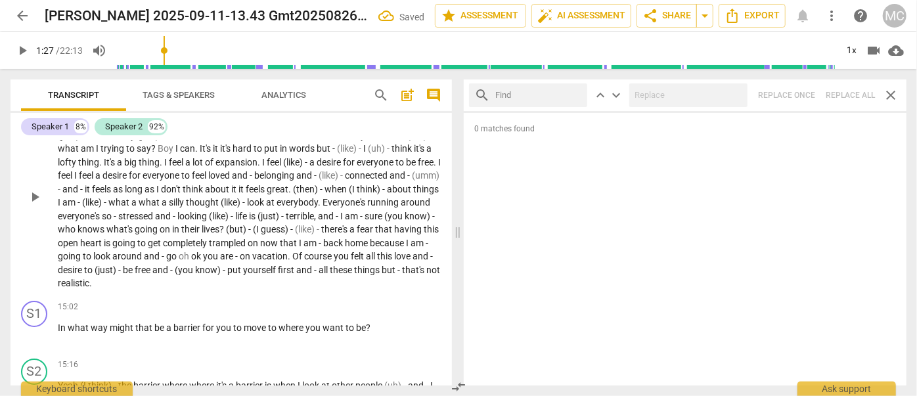
scroll to position [2700, 0]
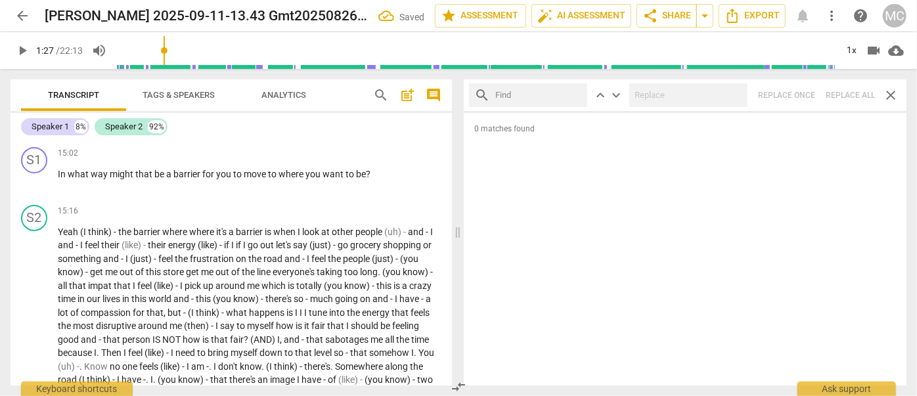
click at [521, 104] on input "text" at bounding box center [538, 95] width 87 height 21
type input "(and)"
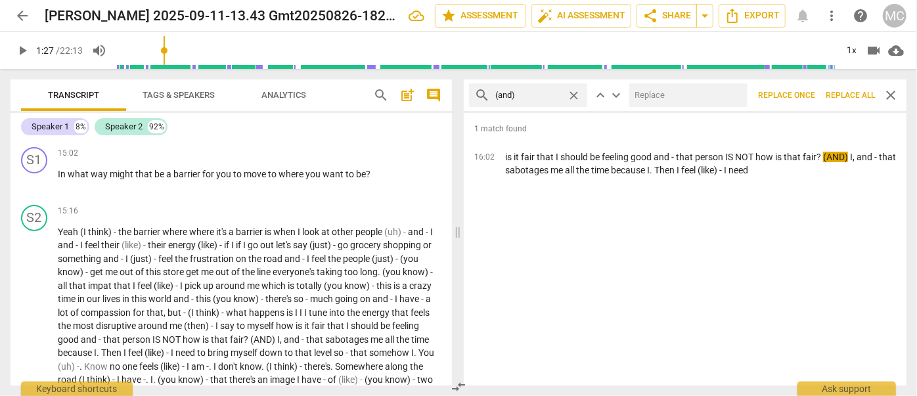
click at [637, 94] on input "text" at bounding box center [685, 95] width 113 height 21
type input "(and) -"
click at [863, 86] on button "Replace all" at bounding box center [850, 95] width 60 height 24
click at [737, 92] on span "close" at bounding box center [734, 96] width 14 height 14
drag, startPoint x: 574, startPoint y: 95, endPoint x: 555, endPoint y: 109, distance: 23.9
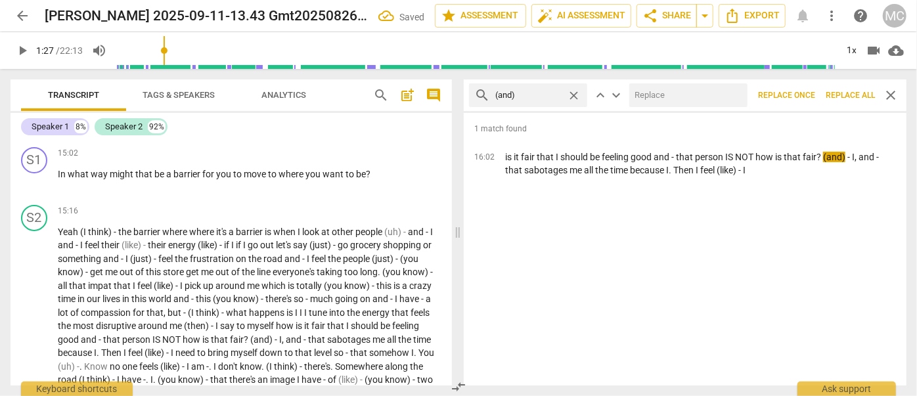
click at [574, 95] on span "close" at bounding box center [574, 96] width 14 height 14
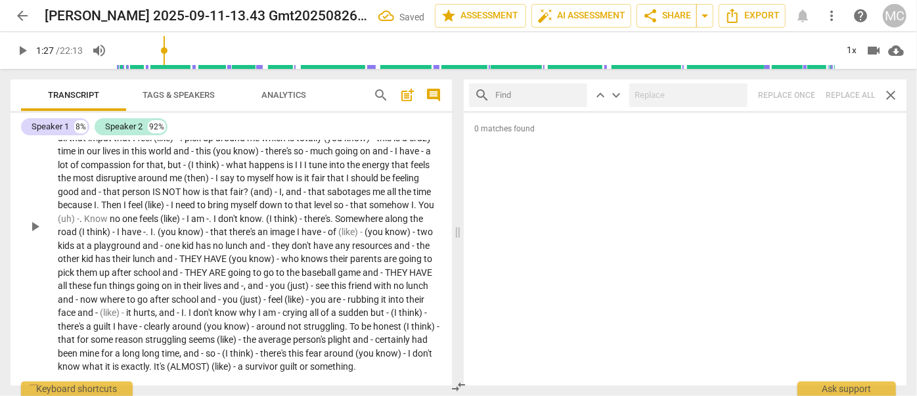
scroll to position [2998, 0]
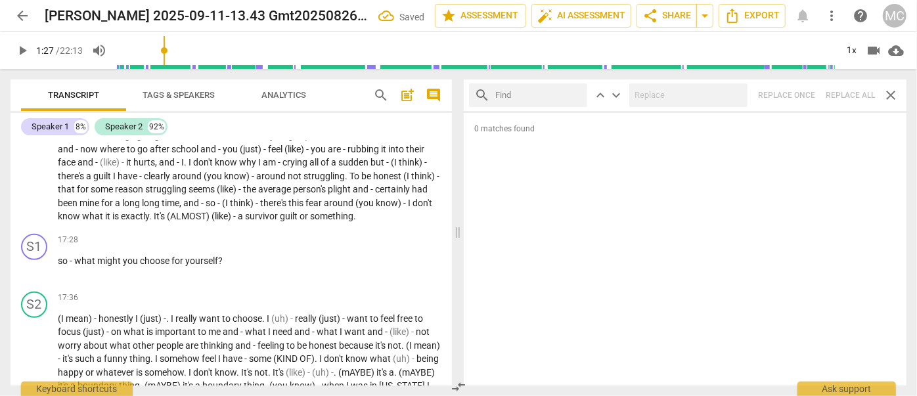
click at [553, 97] on input "text" at bounding box center [538, 95] width 87 height 21
type input "(almost)"
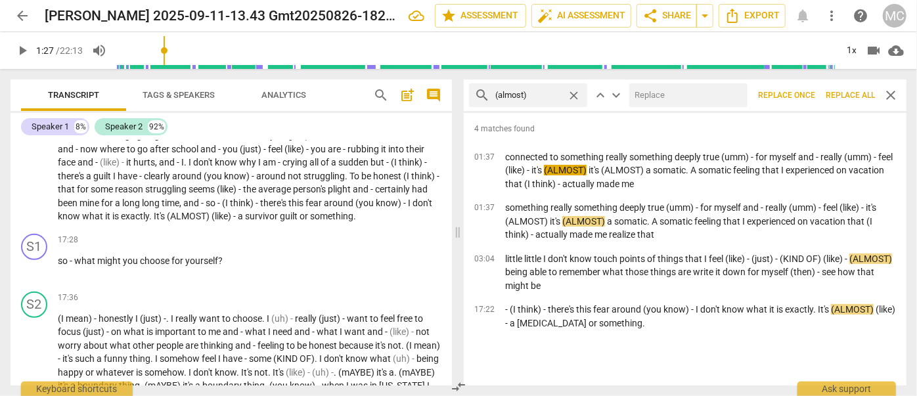
click at [651, 104] on input "text" at bounding box center [685, 95] width 113 height 21
type input "(almost) -"
click at [852, 103] on button "Replace all" at bounding box center [850, 95] width 60 height 24
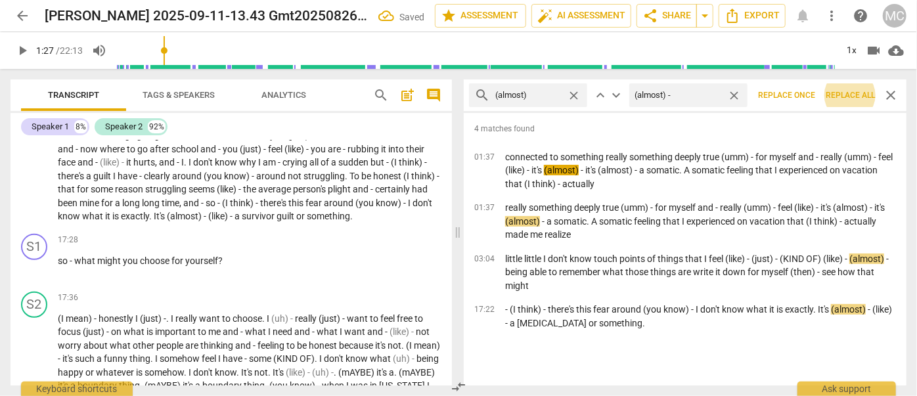
click at [730, 93] on span "close" at bounding box center [734, 96] width 14 height 14
click at [572, 94] on span "close" at bounding box center [574, 96] width 14 height 14
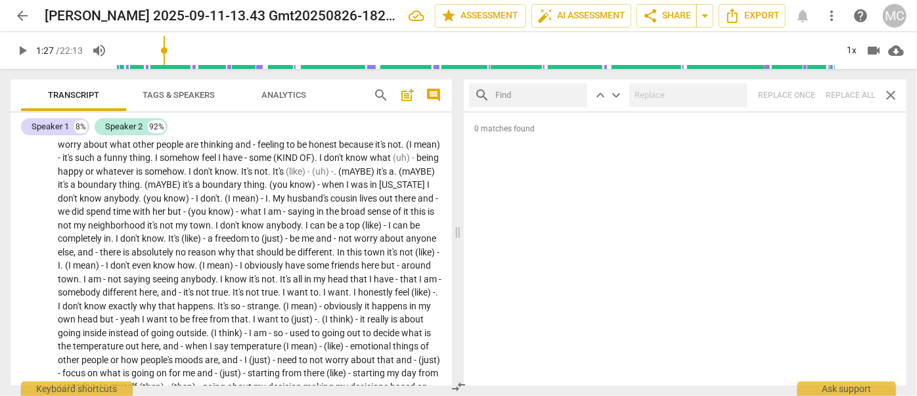
scroll to position [3237, 0]
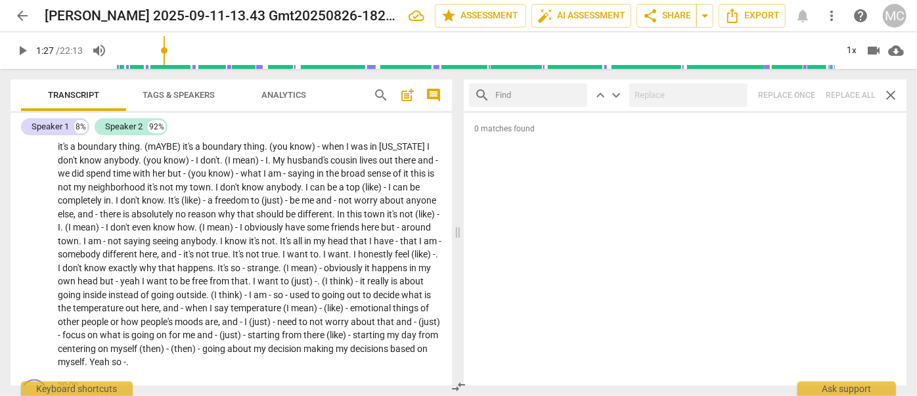
click at [518, 95] on input "text" at bounding box center [538, 95] width 87 height 21
type input "(maybe)"
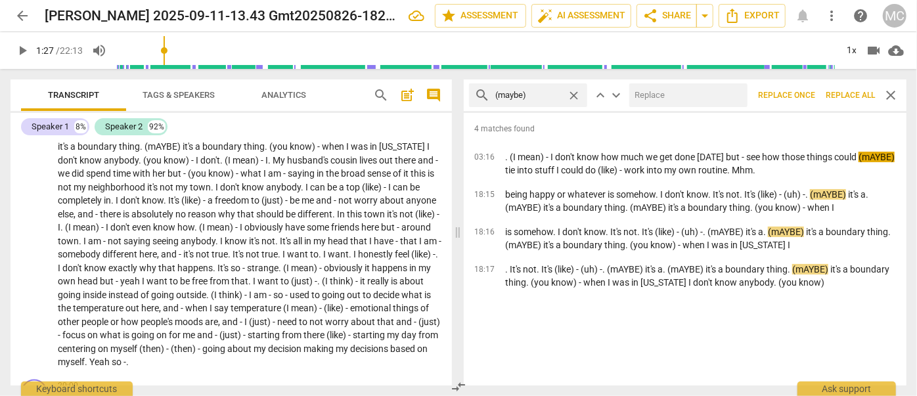
click at [678, 92] on input "text" at bounding box center [685, 95] width 113 height 21
type input "(maybe) -"
click at [843, 96] on span "Replace all" at bounding box center [850, 95] width 49 height 11
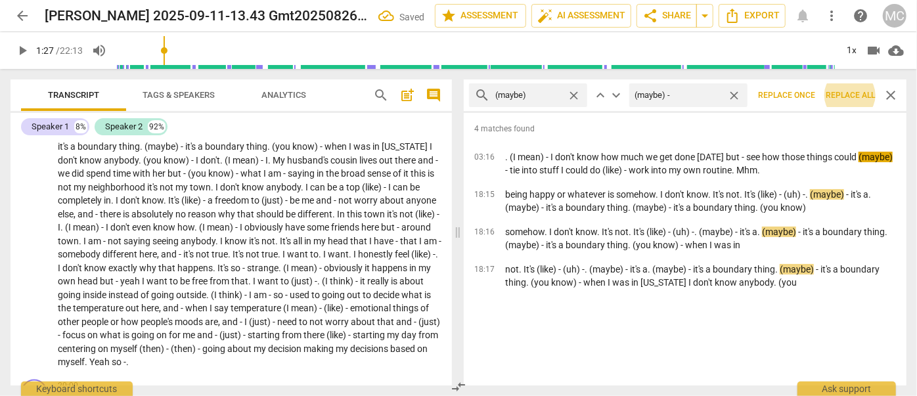
click at [731, 96] on span "close" at bounding box center [734, 96] width 14 height 14
click at [569, 92] on span "close" at bounding box center [574, 96] width 14 height 14
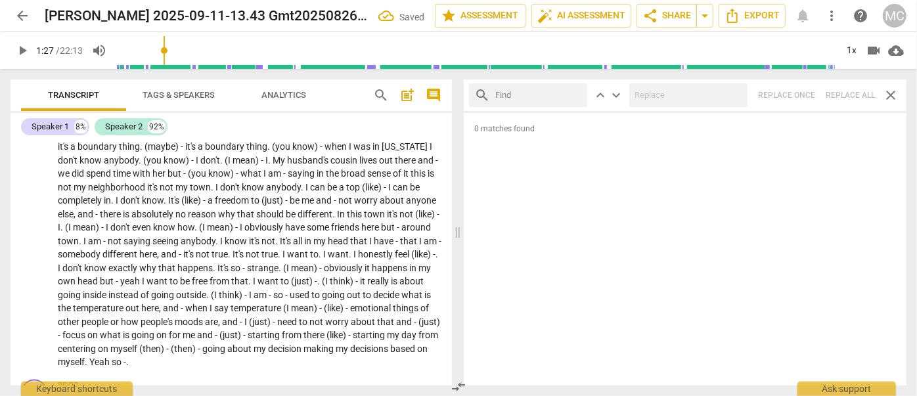
click at [565, 92] on input "text" at bounding box center [538, 95] width 87 height 21
type input "(kind of)"
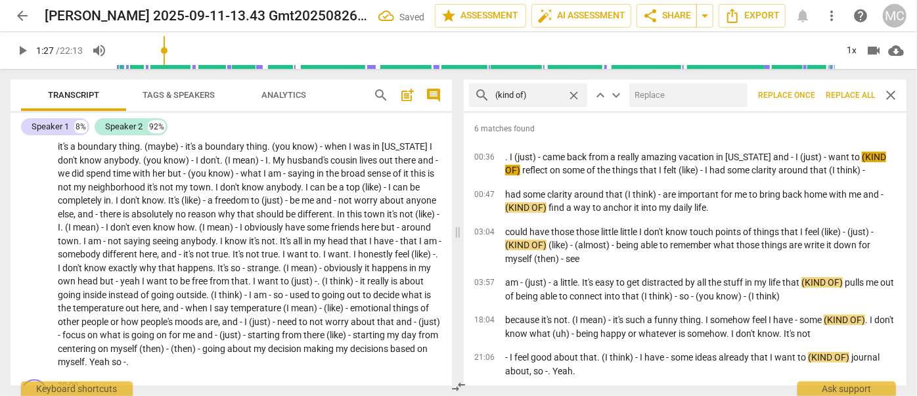
click at [718, 104] on input "text" at bounding box center [685, 95] width 113 height 21
type input "(kind of) -"
drag, startPoint x: 858, startPoint y: 91, endPoint x: 784, endPoint y: 90, distance: 74.9
click at [858, 91] on span "Replace all" at bounding box center [850, 95] width 49 height 11
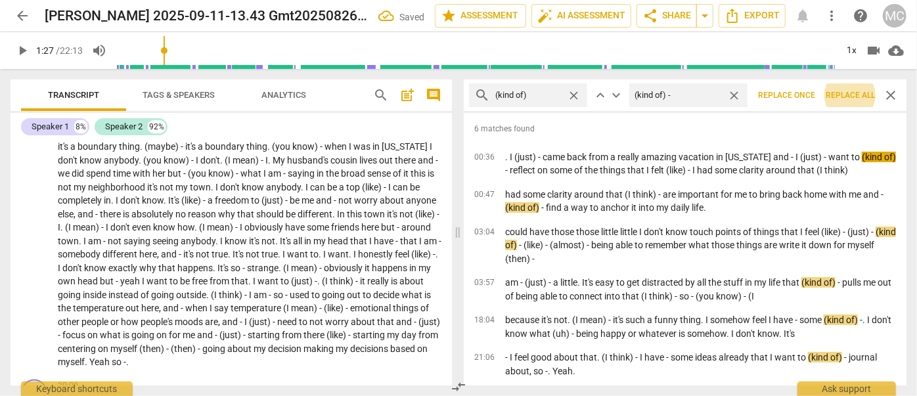
click at [732, 93] on span "close" at bounding box center [734, 96] width 14 height 14
click at [574, 95] on span "close" at bounding box center [574, 96] width 14 height 14
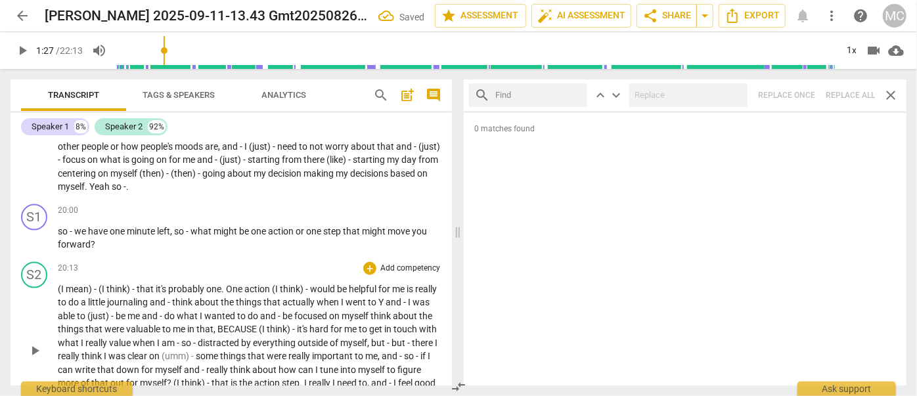
scroll to position [3476, 0]
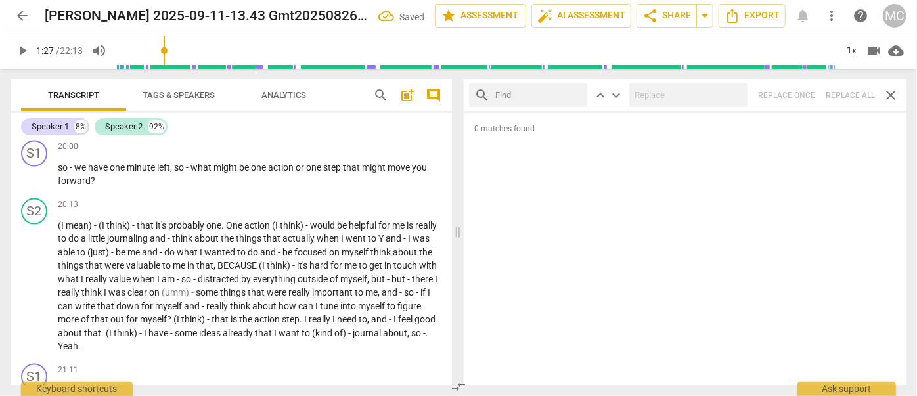
drag, startPoint x: 525, startPoint y: 94, endPoint x: 521, endPoint y: 102, distance: 9.7
click at [525, 96] on input "text" at bounding box center [538, 95] width 87 height 21
type input "because"
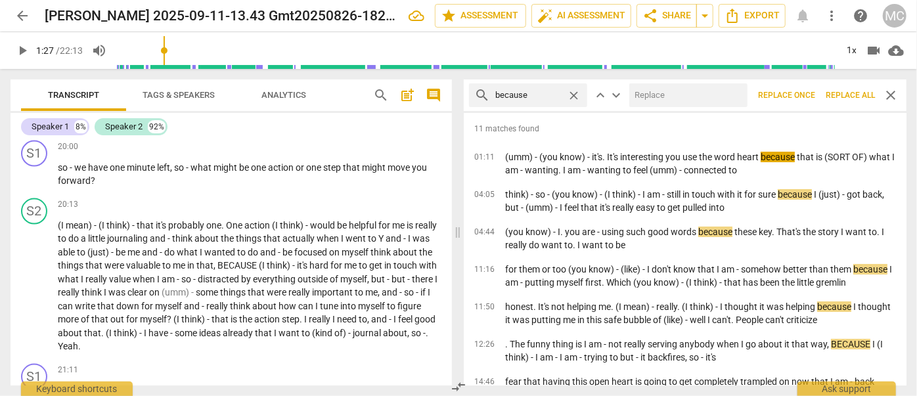
click at [683, 89] on input "text" at bounding box center [685, 95] width 113 height 21
type input "because -"
click at [839, 94] on span "Replace all" at bounding box center [850, 95] width 49 height 11
click at [737, 95] on span "close" at bounding box center [734, 96] width 14 height 14
click at [585, 94] on div "close" at bounding box center [577, 96] width 20 height 14
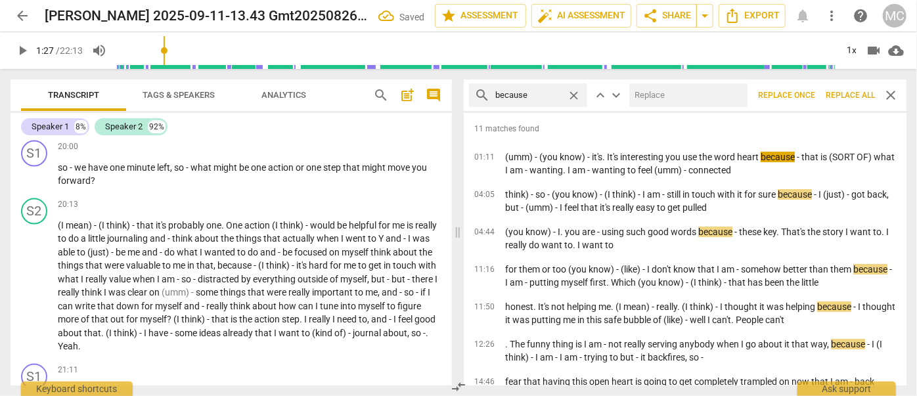
click at [581, 94] on div "close" at bounding box center [577, 96] width 20 height 14
click at [566, 94] on div "search because close" at bounding box center [528, 95] width 118 height 24
click at [576, 93] on span "close" at bounding box center [574, 96] width 14 height 14
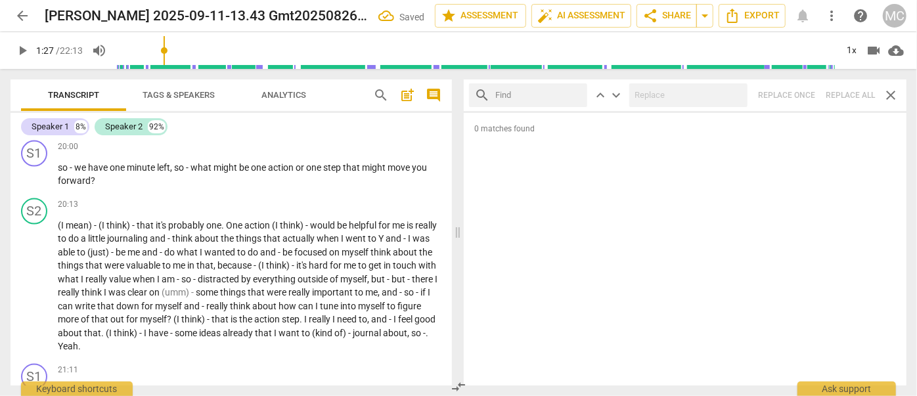
click at [555, 95] on input "text" at bounding box center [538, 95] width 87 height 21
type input "(sort of)"
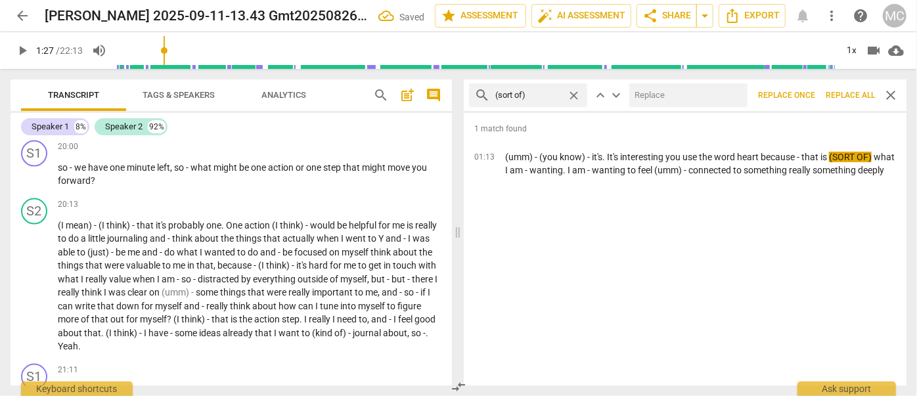
click at [671, 99] on input "text" at bounding box center [685, 95] width 113 height 21
type input "(sort of) -"
click at [851, 93] on span "Replace all" at bounding box center [850, 95] width 49 height 11
click at [738, 93] on span "close" at bounding box center [734, 96] width 14 height 14
click at [579, 96] on span "close" at bounding box center [574, 96] width 14 height 14
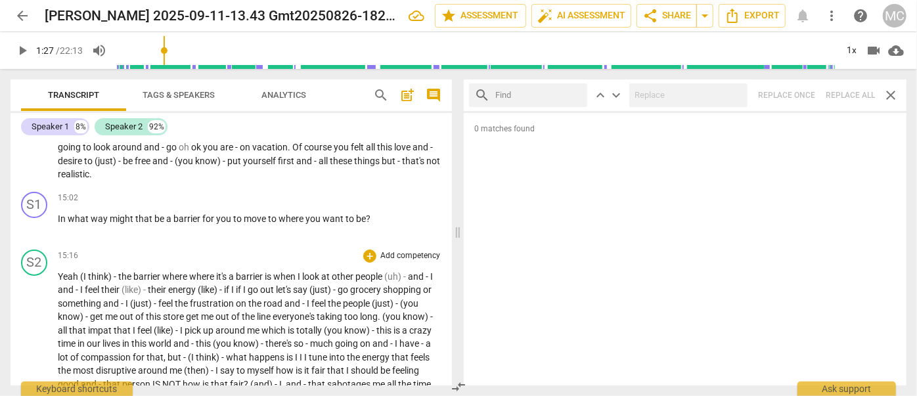
scroll to position [2357, 0]
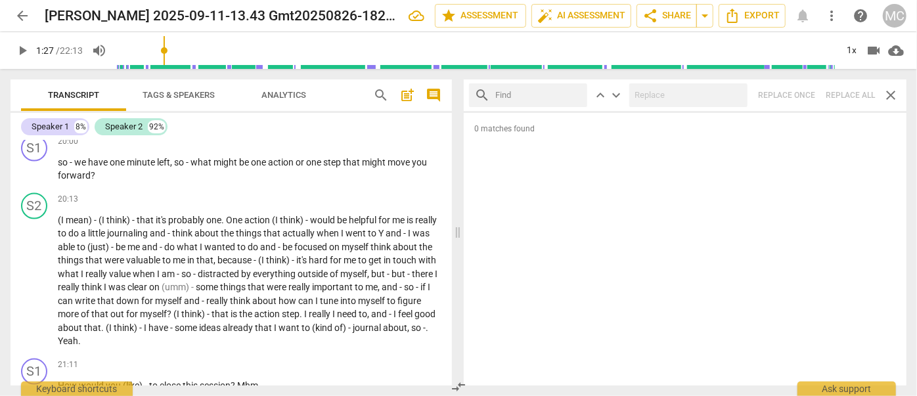
drag, startPoint x: 375, startPoint y: 320, endPoint x: 17, endPoint y: 252, distance: 364.4
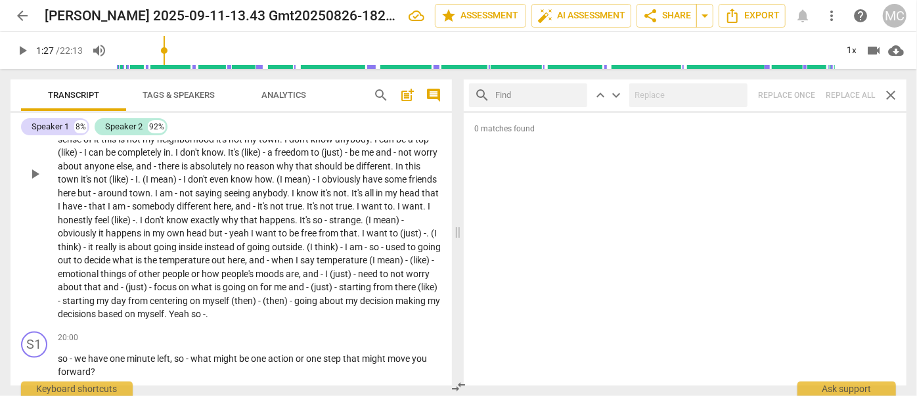
drag, startPoint x: 238, startPoint y: 236, endPoint x: 249, endPoint y: 234, distance: 10.7
click at [213, 211] on span "different" at bounding box center [195, 206] width 37 height 11
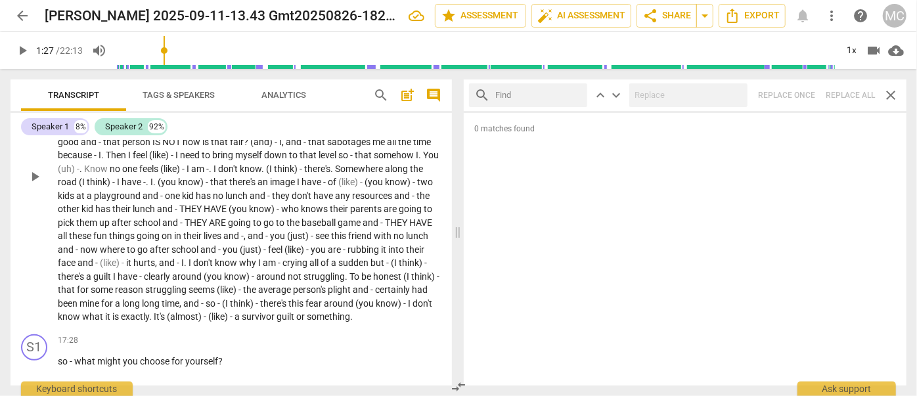
scroll to position [2867, 0]
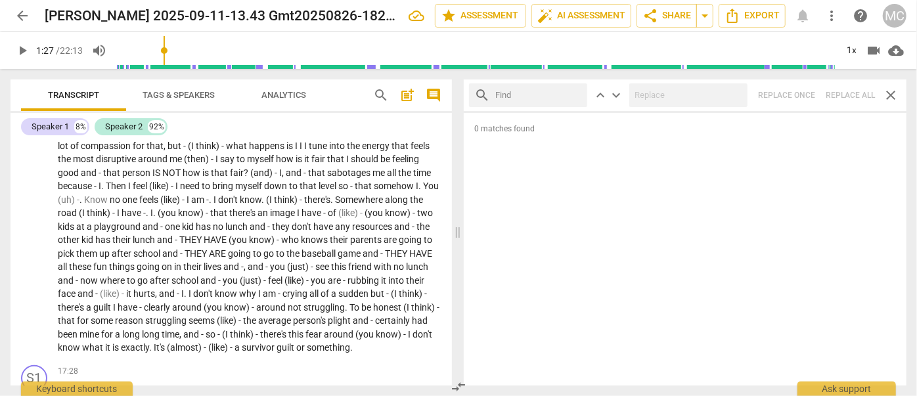
drag, startPoint x: 519, startPoint y: 89, endPoint x: 514, endPoint y: 93, distance: 7.5
click at [519, 89] on input "text" at bounding box center [538, 95] width 87 height 21
type input "they have"
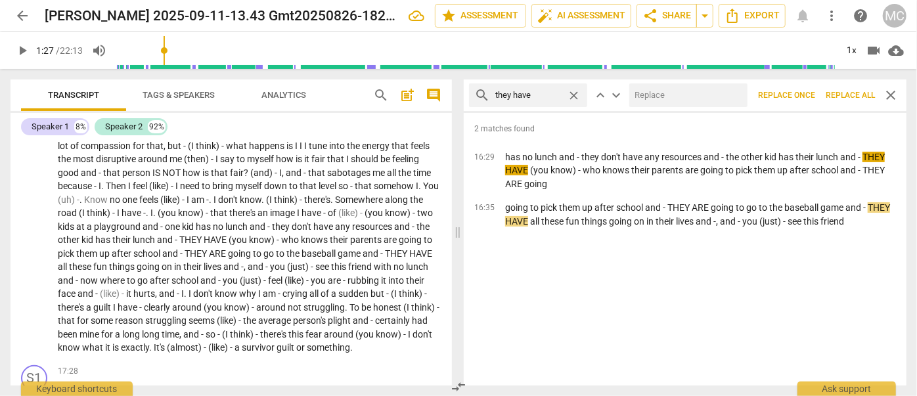
click at [665, 104] on input "text" at bounding box center [685, 95] width 113 height 21
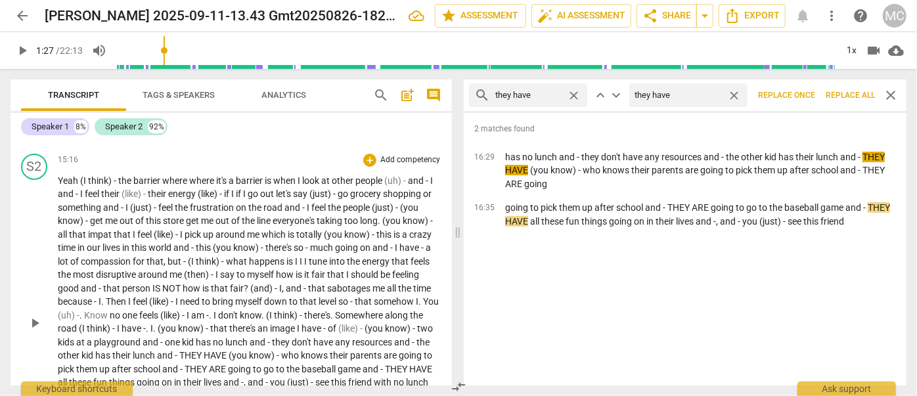
scroll to position [2748, 0]
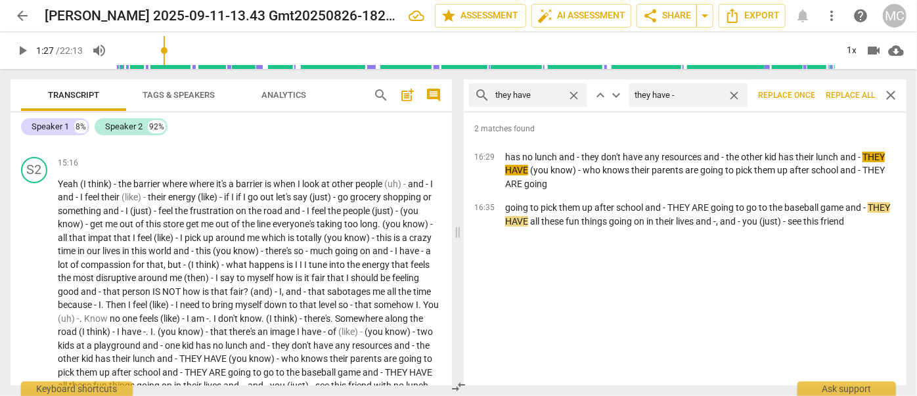
type input "they have -"
click at [843, 99] on span "Replace all" at bounding box center [850, 95] width 49 height 11
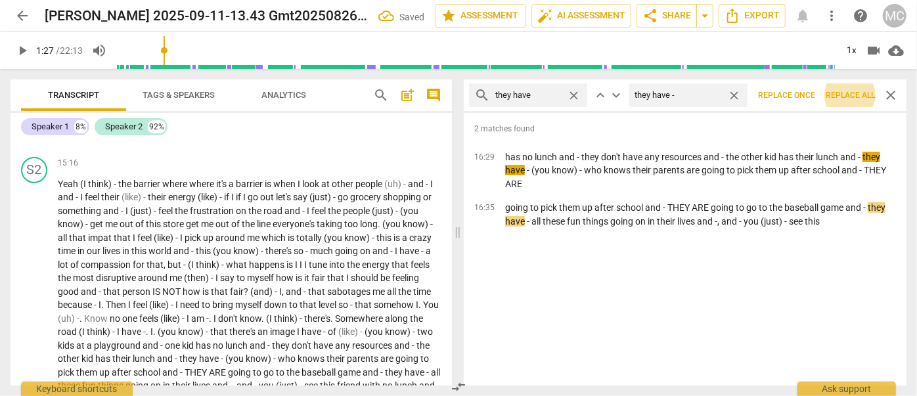
click at [734, 94] on span "close" at bounding box center [734, 96] width 14 height 14
click at [577, 91] on span "close" at bounding box center [574, 96] width 14 height 14
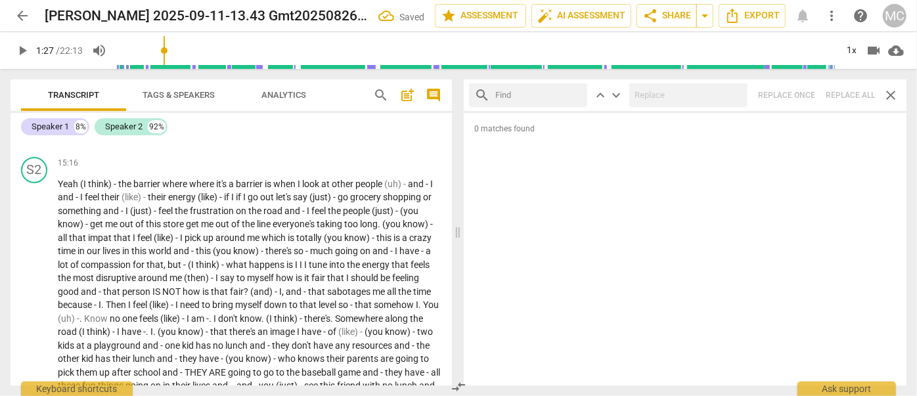
click at [562, 93] on input "text" at bounding box center [538, 95] width 87 height 21
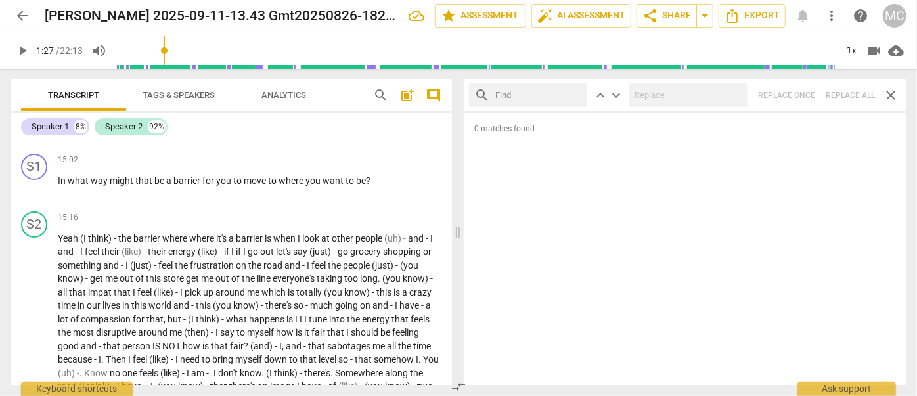
scroll to position [2688, 0]
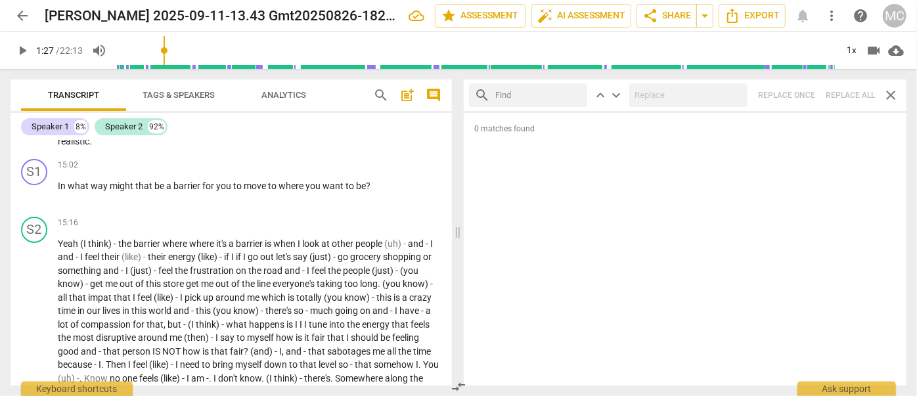
click at [528, 92] on input "text" at bounding box center [538, 95] width 87 height 21
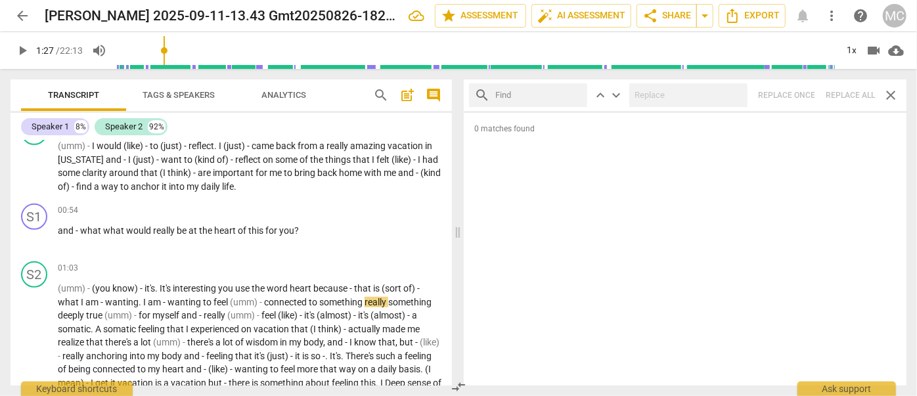
scroll to position [0, 0]
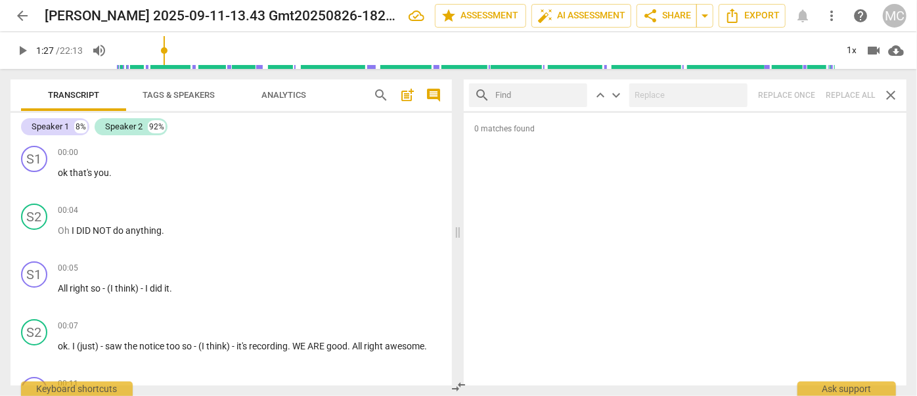
drag, startPoint x: 327, startPoint y: 279, endPoint x: 298, endPoint y: 63, distance: 218.1
click at [505, 99] on input "text" at bounding box center [538, 95] width 87 height 21
type input "we are"
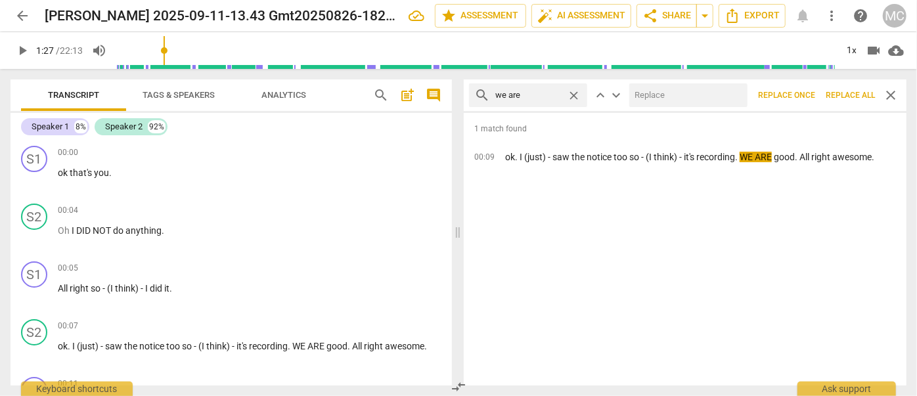
click at [657, 97] on input "text" at bounding box center [685, 95] width 113 height 21
type input "we are -"
click at [839, 105] on button "Replace all" at bounding box center [850, 95] width 60 height 24
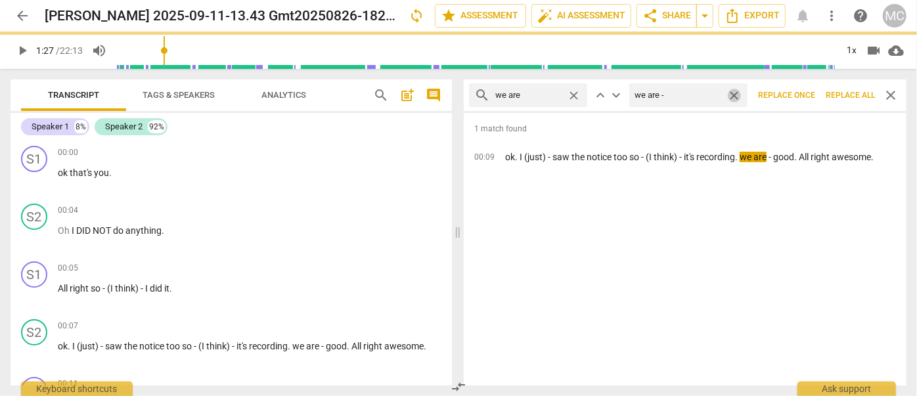
click at [736, 94] on span "close" at bounding box center [734, 96] width 14 height 14
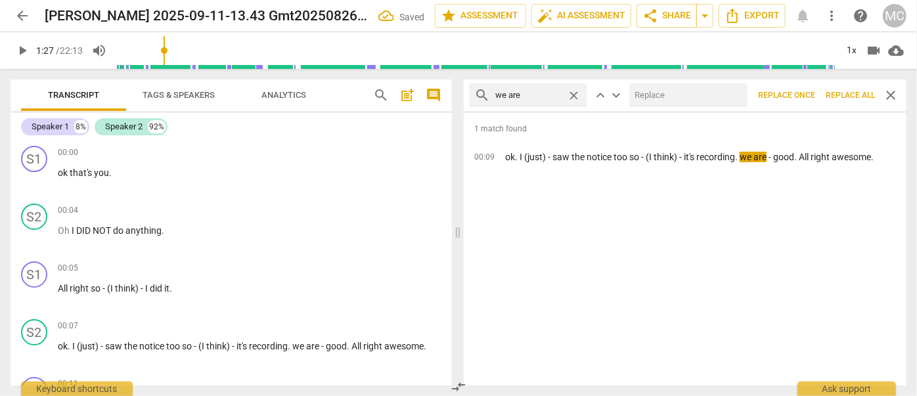
click at [570, 93] on span "close" at bounding box center [574, 96] width 14 height 14
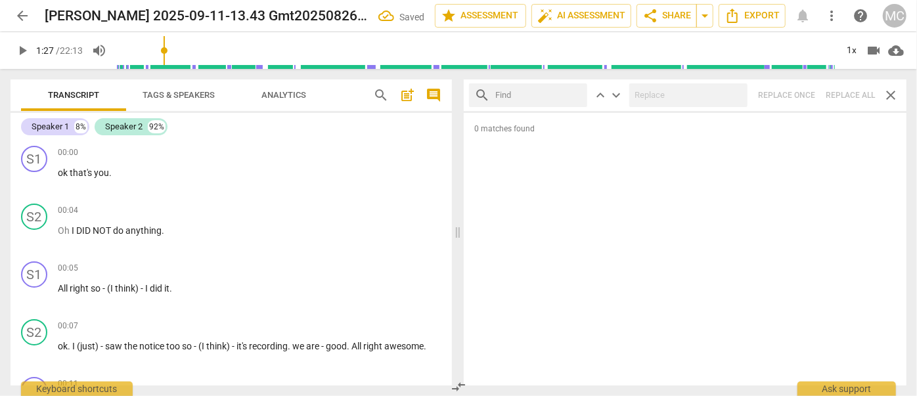
click at [556, 96] on input "text" at bounding box center [538, 95] width 87 height 21
type input "-"
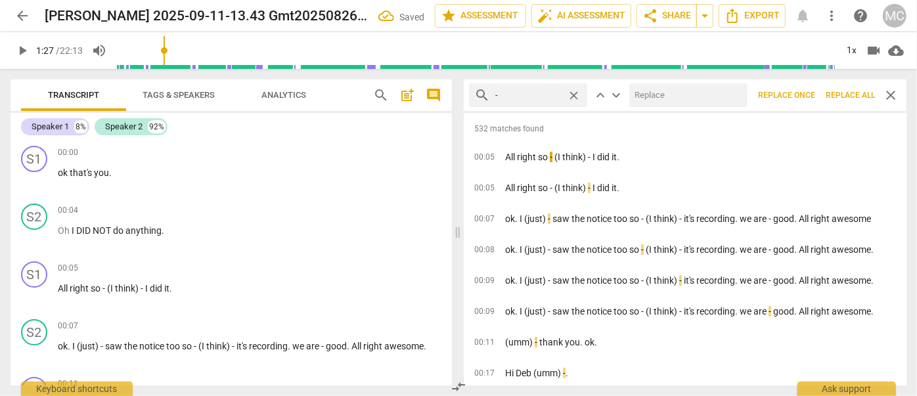
click at [856, 92] on span "Replace all" at bounding box center [850, 95] width 49 height 11
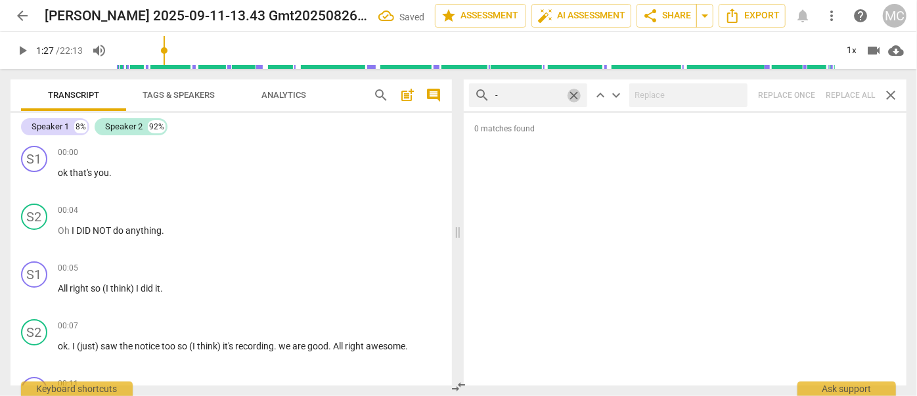
click at [573, 95] on span "close" at bounding box center [574, 96] width 14 height 14
click at [162, 92] on span "Tags & Speakers" at bounding box center [179, 95] width 72 height 10
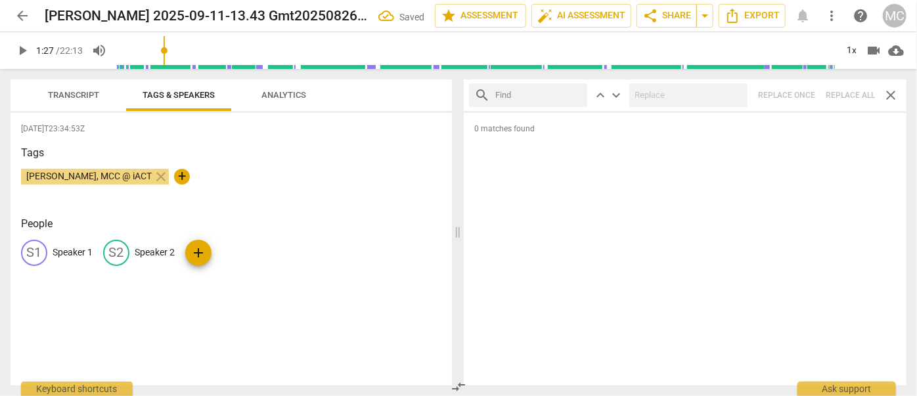
click at [74, 246] on p "Speaker 1" at bounding box center [73, 253] width 40 height 14
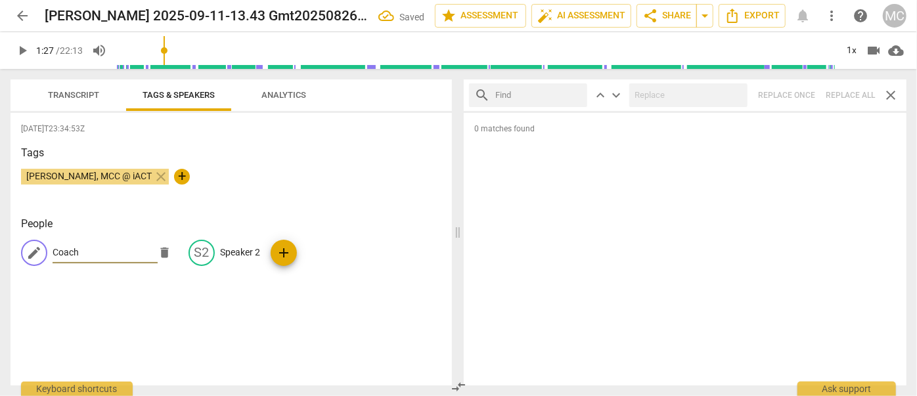
type input "Coach"
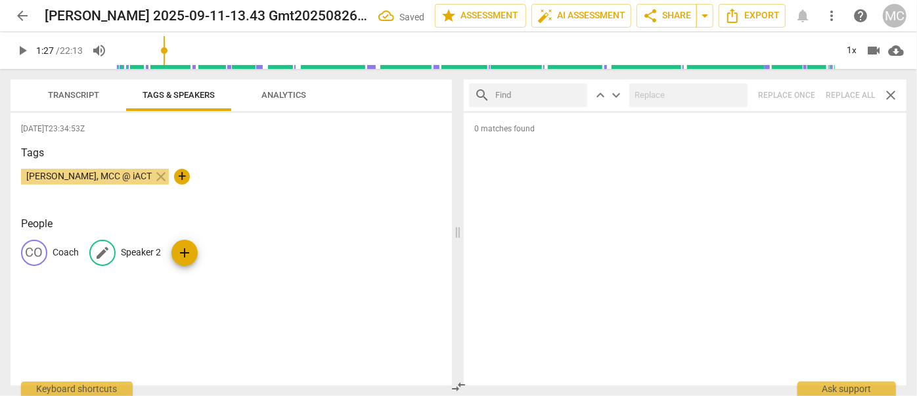
click at [145, 249] on p "Speaker 2" at bounding box center [141, 253] width 40 height 14
type input "CLient"
click at [143, 247] on p "CLient" at bounding box center [134, 253] width 26 height 14
type input "Client"
click at [72, 95] on span "Transcript" at bounding box center [73, 95] width 51 height 10
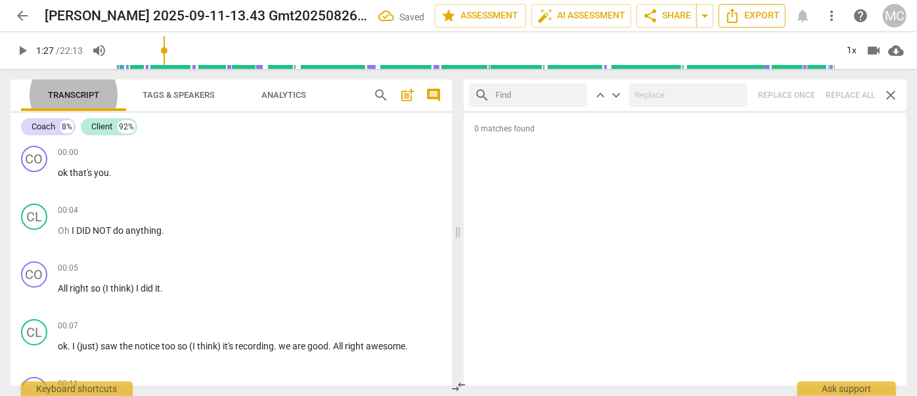
click at [751, 20] on span "Export" at bounding box center [751, 16] width 55 height 16
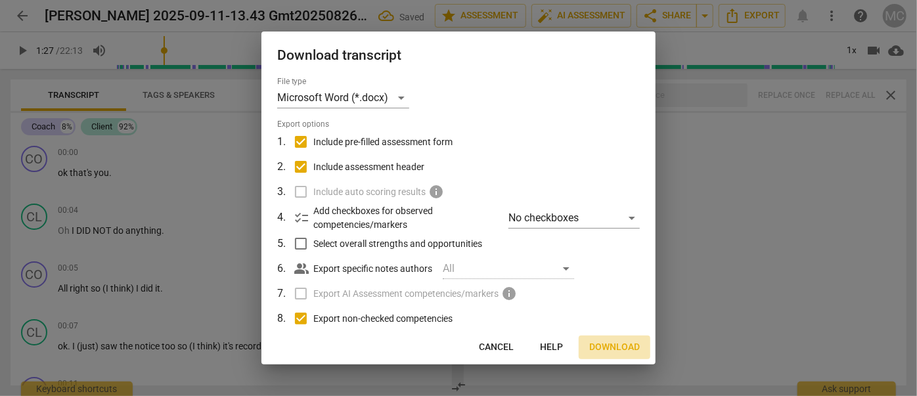
click at [618, 343] on span "Download" at bounding box center [614, 347] width 51 height 13
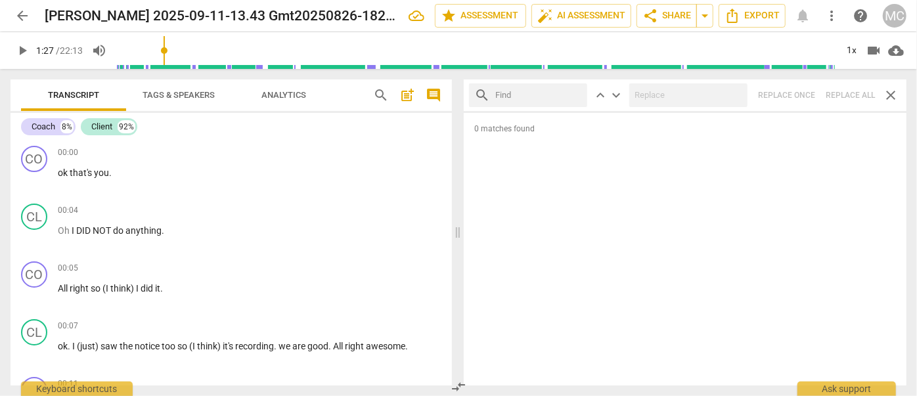
type input "87"
